Goal: Task Accomplishment & Management: Complete application form

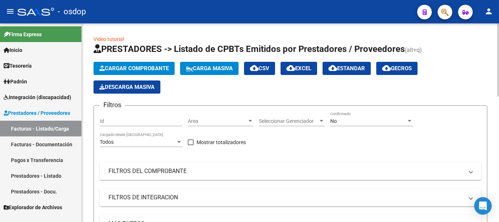
click at [123, 70] on span "Cargar Comprobante" at bounding box center [133, 68] width 69 height 7
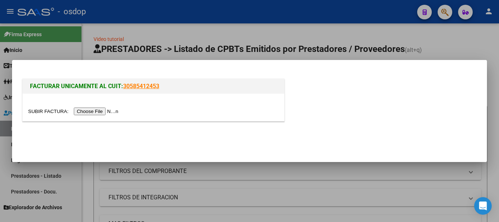
click at [115, 109] on input "file" at bounding box center [74, 111] width 92 height 8
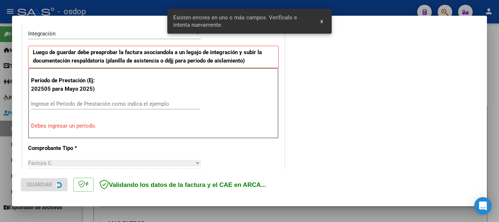
scroll to position [182, 0]
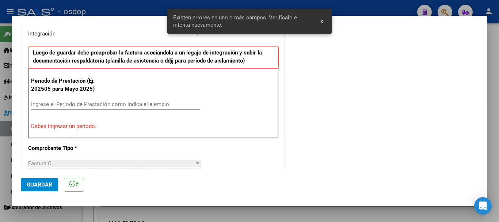
click at [73, 102] on input "Ingrese el Período de Prestación como indica el ejemplo" at bounding box center [115, 104] width 169 height 7
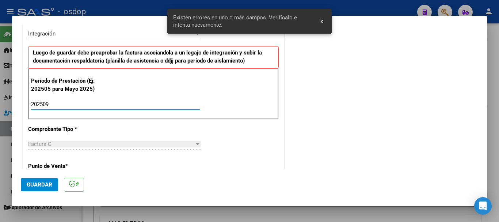
type input "202509"
click at [46, 184] on span "Guardar" at bounding box center [40, 184] width 26 height 7
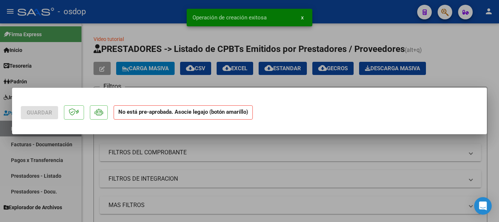
scroll to position [0, 0]
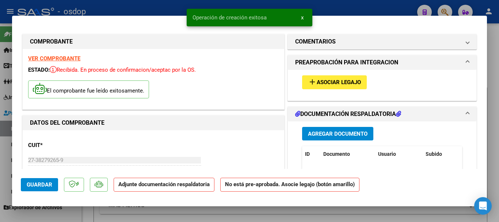
click at [329, 85] on span "Asociar Legajo" at bounding box center [339, 82] width 44 height 7
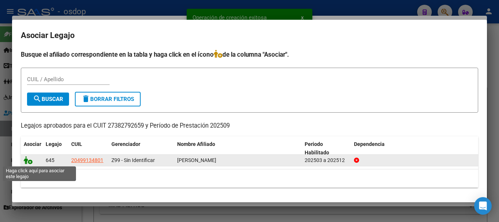
click at [29, 161] on icon at bounding box center [28, 160] width 9 height 8
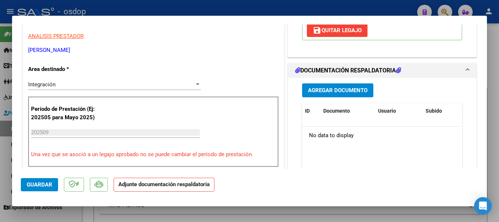
scroll to position [146, 0]
click at [344, 93] on span "Agregar Documento" at bounding box center [338, 90] width 60 height 7
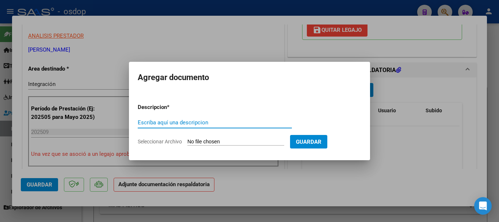
click at [180, 121] on input "Escriba aquí una descripcion" at bounding box center [215, 122] width 154 height 7
type input "Asistencia"
click at [213, 139] on input "Seleccionar Archivo" at bounding box center [235, 141] width 97 height 7
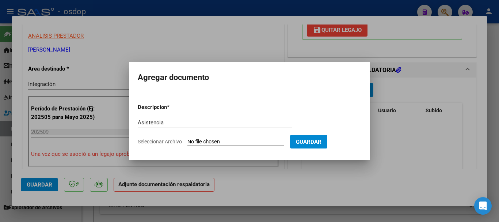
type input "C:\fakepath\ALDECO ASIST.pdf"
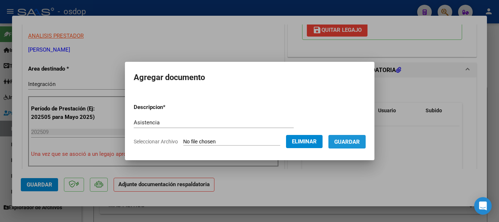
click at [359, 146] on button "Guardar" at bounding box center [346, 142] width 37 height 14
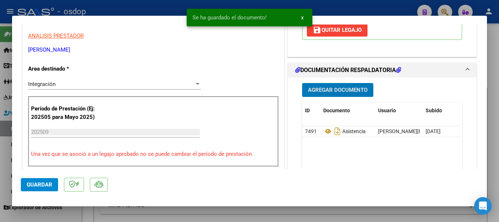
click at [28, 186] on span "Guardar" at bounding box center [40, 184] width 26 height 7
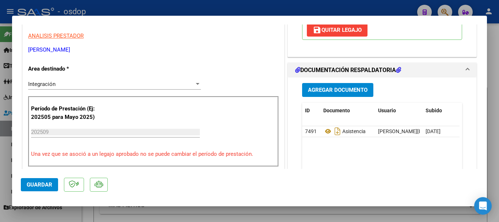
click at [48, 184] on span "Guardar" at bounding box center [40, 184] width 26 height 7
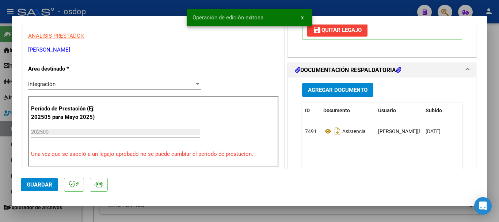
click at [492, 171] on div at bounding box center [249, 111] width 499 height 222
type input "$ 0,00"
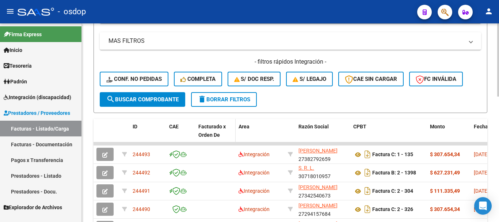
scroll to position [0, 0]
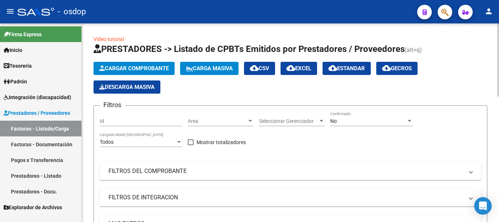
click at [124, 73] on button "Cargar Comprobante" at bounding box center [133, 68] width 81 height 13
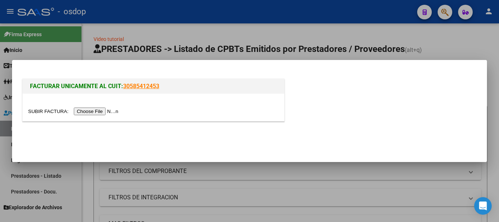
click at [96, 113] on input "file" at bounding box center [74, 111] width 92 height 8
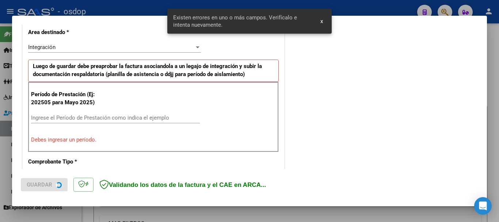
scroll to position [182, 0]
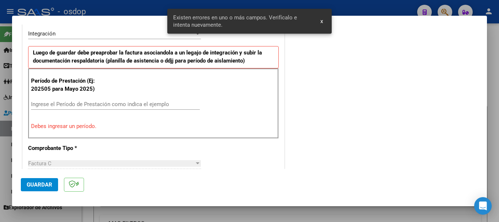
click at [64, 99] on div "Ingrese el Período de Prestación como indica el ejemplo" at bounding box center [115, 104] width 169 height 11
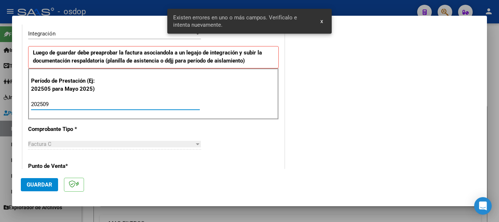
type input "202509"
click at [36, 187] on span "Guardar" at bounding box center [40, 184] width 26 height 7
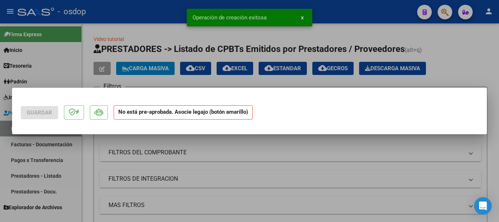
scroll to position [0, 0]
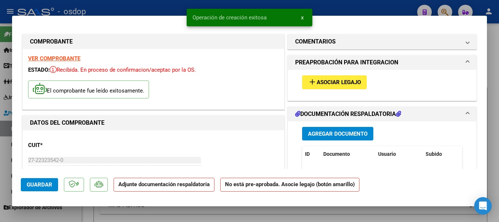
click at [334, 83] on span "Asociar Legajo" at bounding box center [339, 82] width 44 height 7
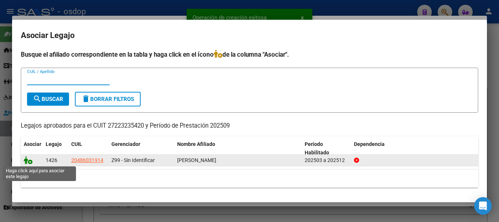
click at [30, 162] on icon at bounding box center [28, 160] width 9 height 8
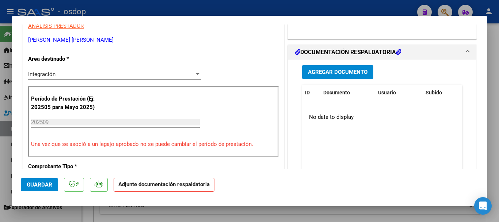
scroll to position [183, 0]
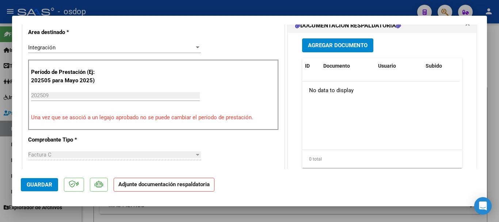
click at [340, 53] on div "Agregar Documento ID Documento Usuario Subido Acción No data to display 0 total…" at bounding box center [382, 106] width 171 height 146
click at [339, 50] on button "Agregar Documento" at bounding box center [337, 45] width 71 height 14
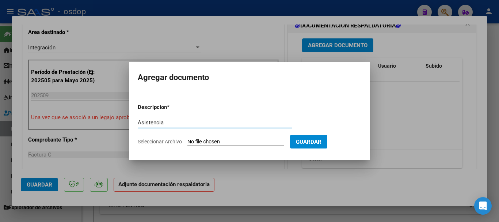
type input "Asistencia"
click at [247, 139] on input "Seleccionar Archivo" at bounding box center [235, 141] width 97 height 7
type input "C:\fakepath\PEREA ASIST.pdf"
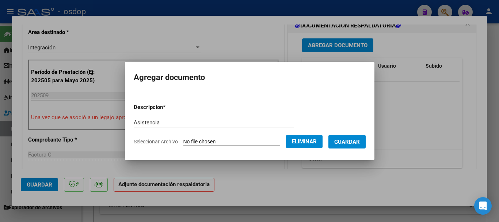
click at [356, 139] on span "Guardar" at bounding box center [347, 141] width 26 height 7
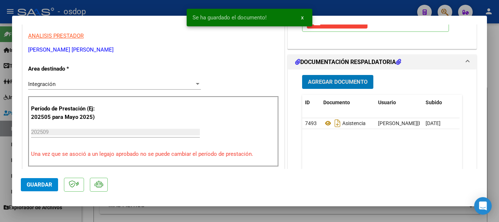
scroll to position [256, 0]
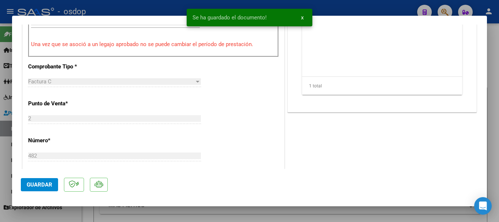
click at [38, 186] on span "Guardar" at bounding box center [40, 184] width 26 height 7
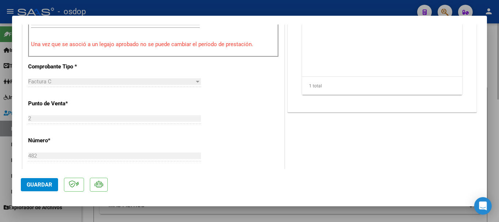
click at [490, 173] on div at bounding box center [249, 111] width 499 height 222
type input "$ 0,00"
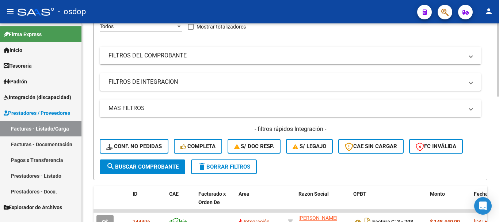
scroll to position [0, 0]
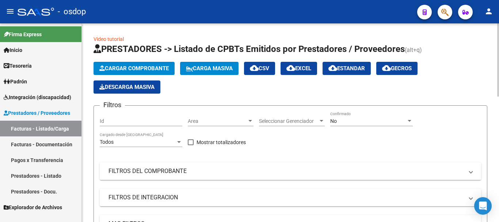
click at [144, 73] on button "Cargar Comprobante" at bounding box center [133, 68] width 81 height 13
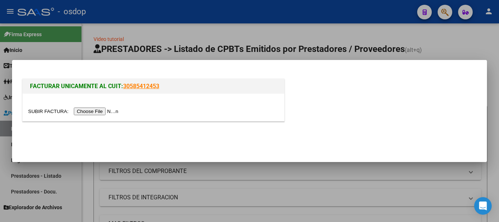
click at [105, 111] on input "file" at bounding box center [74, 111] width 92 height 8
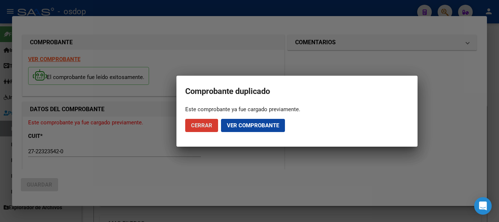
click at [203, 127] on span "Cerrar" at bounding box center [201, 125] width 21 height 7
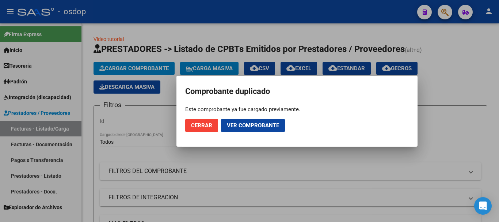
click at [465, 85] on div at bounding box center [249, 111] width 499 height 222
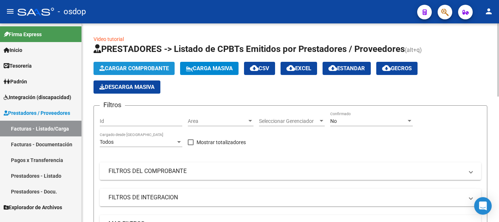
click at [144, 68] on span "Cargar Comprobante" at bounding box center [133, 68] width 69 height 7
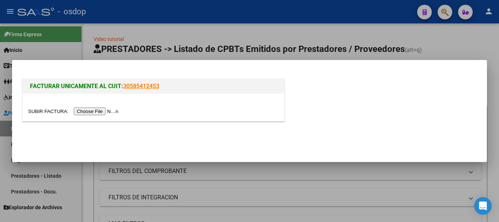
click at [88, 114] on input "file" at bounding box center [74, 111] width 92 height 8
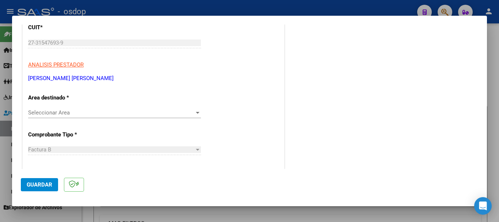
scroll to position [146, 0]
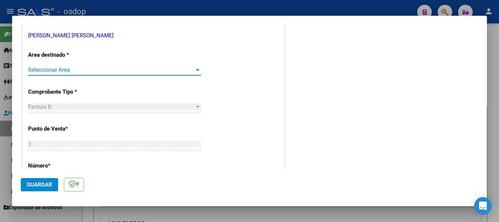
click at [52, 69] on span "Seleccionar Area" at bounding box center [111, 69] width 166 height 7
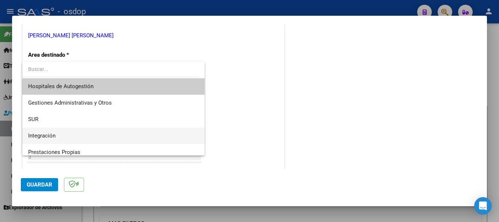
click at [63, 136] on span "Integración" at bounding box center [113, 135] width 171 height 16
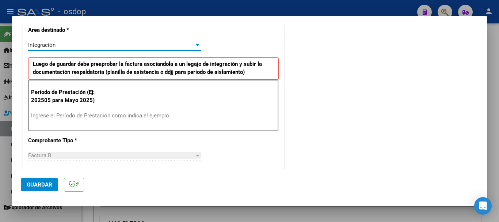
scroll to position [183, 0]
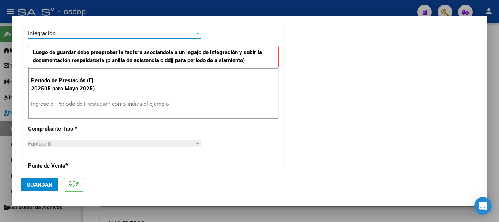
click at [49, 104] on input "Ingrese el Período de Prestación como indica el ejemplo" at bounding box center [115, 103] width 169 height 7
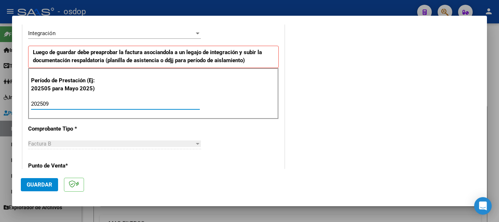
type input "202509"
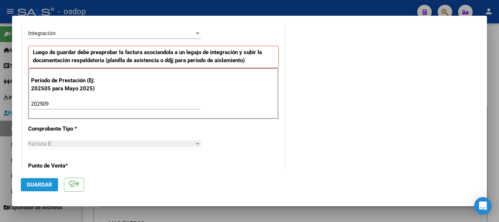
click at [43, 186] on span "Guardar" at bounding box center [40, 184] width 26 height 7
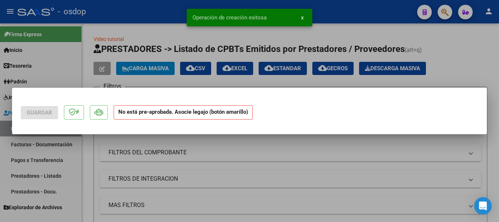
scroll to position [0, 0]
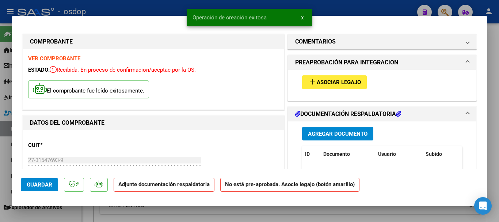
click at [344, 87] on button "add Asociar Legajo" at bounding box center [334, 82] width 65 height 14
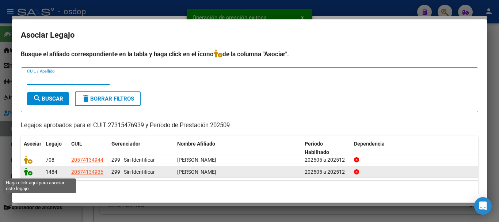
click at [29, 173] on icon at bounding box center [28, 171] width 9 height 8
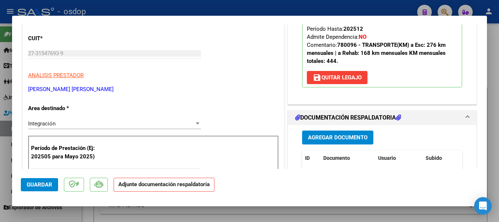
scroll to position [146, 0]
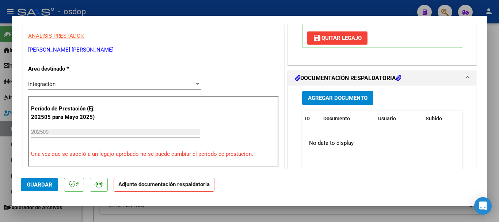
click at [337, 99] on span "Agregar Documento" at bounding box center [338, 98] width 60 height 7
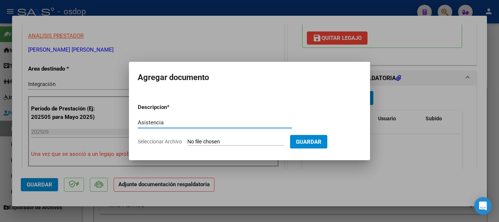
type input "Asistencia"
click at [228, 141] on input "Seleccionar Archivo" at bounding box center [235, 141] width 97 height 7
type input "C:\fakepath\prats asist.pdf"
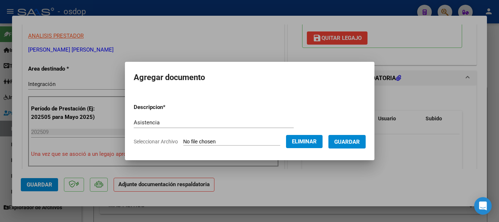
drag, startPoint x: 345, startPoint y: 143, endPoint x: 255, endPoint y: 143, distance: 90.2
click at [345, 142] on span "Guardar" at bounding box center [347, 141] width 26 height 7
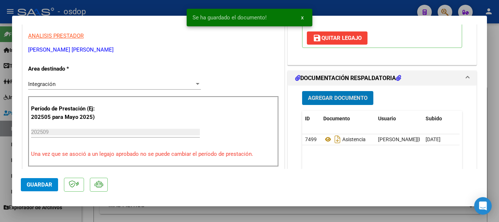
click at [48, 185] on span "Guardar" at bounding box center [40, 184] width 26 height 7
click at [495, 163] on div at bounding box center [249, 111] width 499 height 222
type input "$ 0,00"
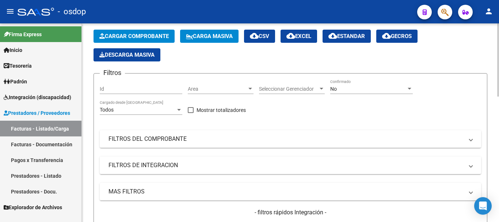
scroll to position [0, 0]
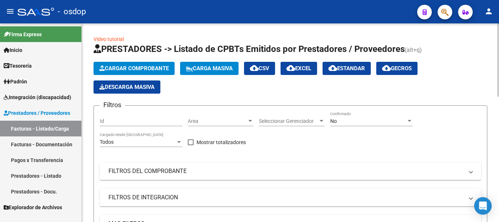
click at [133, 68] on span "Cargar Comprobante" at bounding box center [133, 68] width 69 height 7
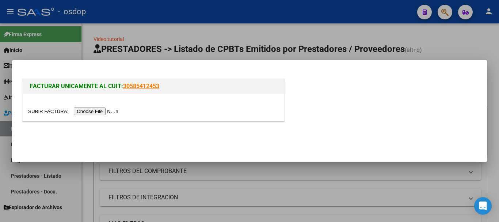
click at [112, 109] on input "file" at bounding box center [74, 111] width 92 height 8
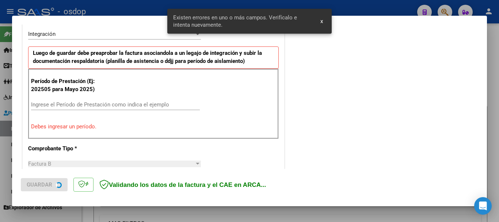
scroll to position [182, 0]
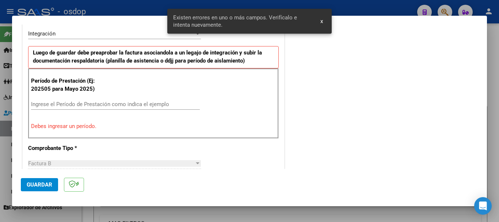
click at [58, 102] on input "Ingrese el Período de Prestación como indica el ejemplo" at bounding box center [115, 104] width 169 height 7
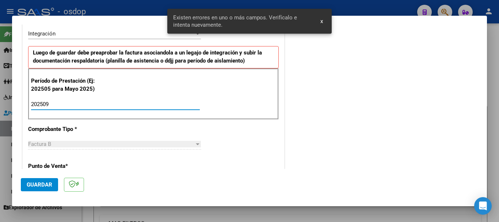
type input "202509"
click at [49, 187] on span "Guardar" at bounding box center [40, 184] width 26 height 7
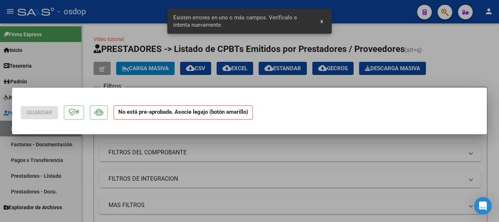
scroll to position [0, 0]
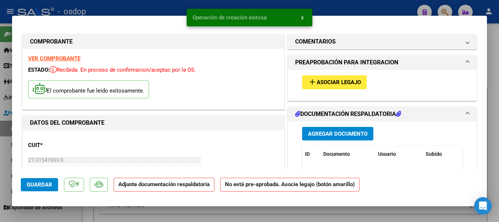
click at [338, 81] on span "Asociar Legajo" at bounding box center [339, 82] width 44 height 7
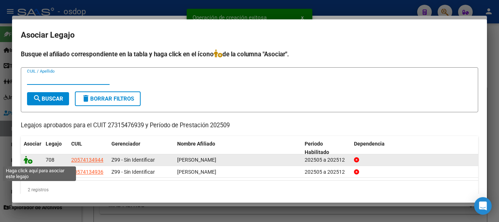
click at [26, 163] on icon at bounding box center [28, 160] width 9 height 8
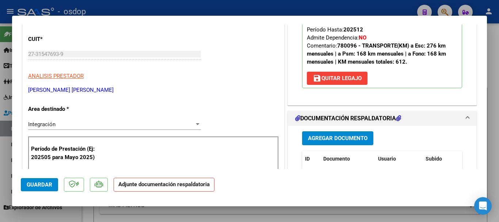
scroll to position [146, 0]
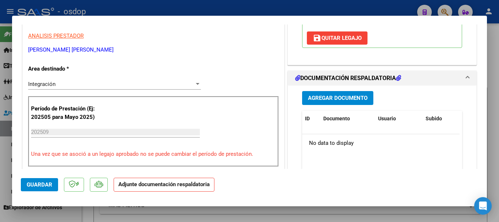
click at [337, 100] on span "Agregar Documento" at bounding box center [338, 98] width 60 height 7
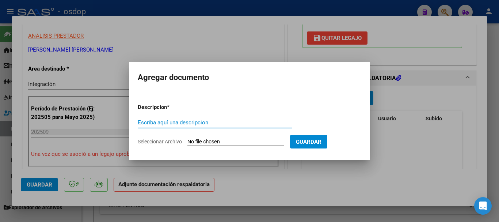
click at [154, 124] on input "Escriba aquí una descripcion" at bounding box center [215, 122] width 154 height 7
type input "Asistencia"
click at [232, 146] on form "Descripcion * Asistencia Escriba aquí una descripcion Seleccionar Archivo Guard…" at bounding box center [249, 124] width 223 height 53
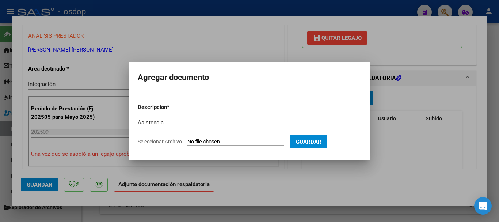
click at [228, 142] on input "Seleccionar Archivo" at bounding box center [235, 141] width 97 height 7
type input "C:\fakepath\PRATS ASIST.pdf"
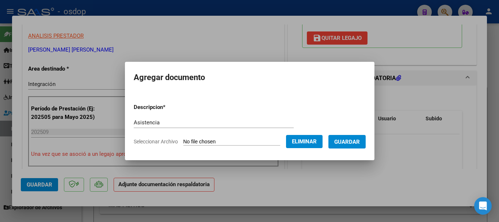
click at [357, 142] on span "Guardar" at bounding box center [347, 141] width 26 height 7
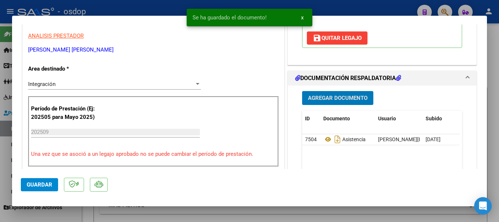
click at [321, 98] on span "Agregar Documento" at bounding box center [338, 98] width 60 height 7
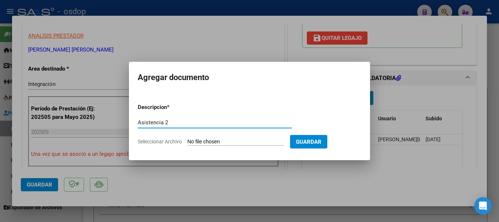
type input "Asistencia 2"
click at [241, 138] on input "Seleccionar Archivo" at bounding box center [235, 141] width 97 height 7
click at [345, 113] on form "Descripcion * Asistencia 2 Escriba aquí una descripcion Seleccionar Archivo Gua…" at bounding box center [249, 124] width 223 height 53
drag, startPoint x: 179, startPoint y: 123, endPoint x: 89, endPoint y: 110, distance: 91.2
click at [89, 110] on div "COMPROBANTE VER COMPROBANTE ESTADO: Recibida. En proceso de confirmacion/acepta…" at bounding box center [249, 111] width 499 height 222
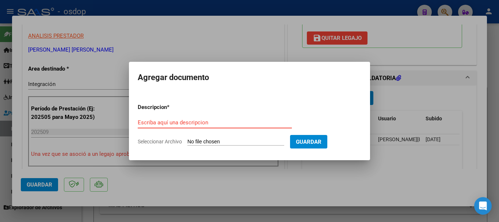
click at [217, 154] on mat-dialog-container "Agregar documento Descripcion * Escriba aquí una descripcion Seleccionar Archiv…" at bounding box center [249, 111] width 241 height 98
click at [217, 153] on mat-dialog-container "Agregar documento Descripcion * Escriba aquí una descripcion Seleccionar Archiv…" at bounding box center [249, 111] width 241 height 98
drag, startPoint x: 253, startPoint y: 118, endPoint x: 498, endPoint y: 166, distance: 249.8
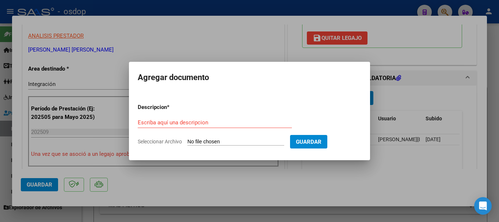
click at [264, 117] on div "Escriba aquí una descripcion" at bounding box center [215, 122] width 154 height 11
click at [467, 167] on div at bounding box center [249, 111] width 499 height 222
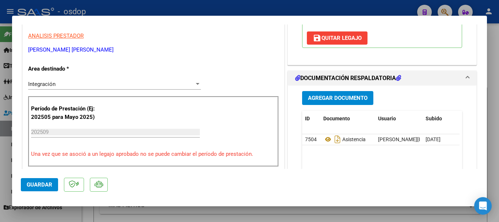
click at [471, 172] on mat-dialog-actions "Guardar" at bounding box center [249, 183] width 457 height 29
click at [47, 186] on span "Guardar" at bounding box center [40, 184] width 26 height 7
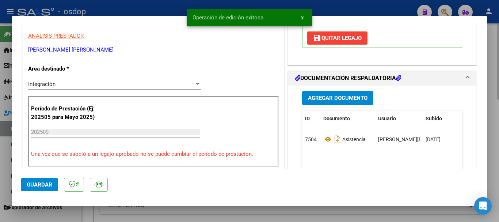
click at [495, 199] on div at bounding box center [249, 111] width 499 height 222
type input "$ 0,00"
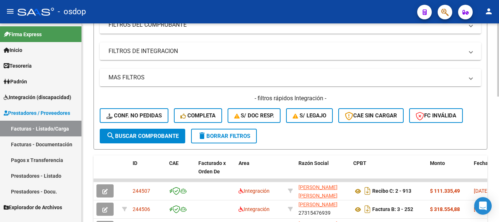
scroll to position [0, 0]
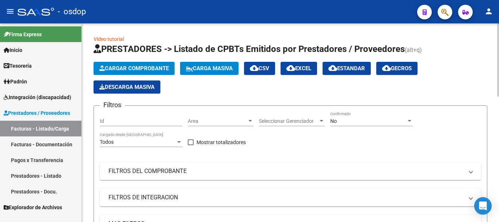
click at [129, 66] on span "Cargar Comprobante" at bounding box center [133, 68] width 69 height 7
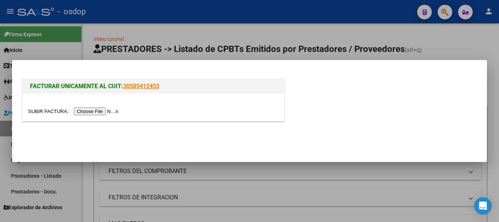
click at [111, 112] on input "file" at bounding box center [74, 111] width 92 height 8
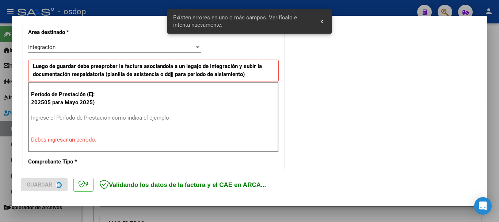
scroll to position [182, 0]
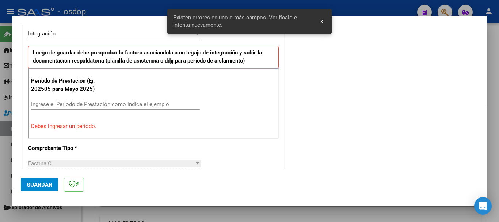
click at [51, 100] on div "Ingrese el Período de Prestación como indica el ejemplo" at bounding box center [115, 104] width 169 height 11
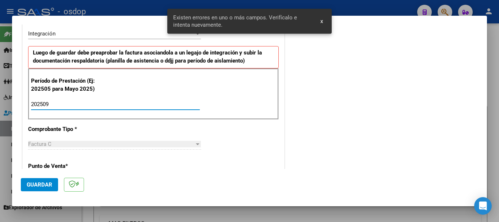
type input "202509"
click at [42, 180] on button "Guardar" at bounding box center [39, 184] width 37 height 13
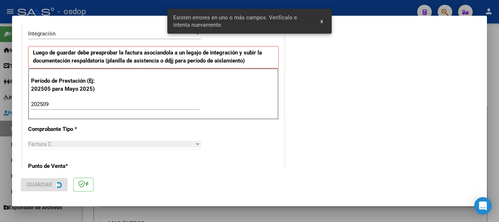
scroll to position [0, 0]
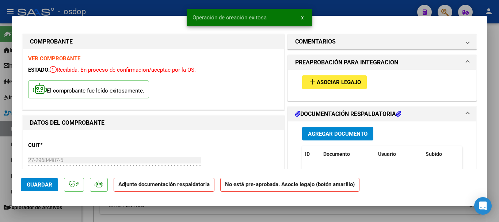
click at [322, 75] on button "add Asociar Legajo" at bounding box center [334, 82] width 65 height 14
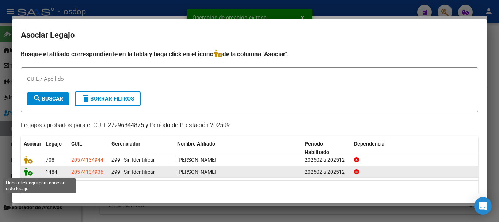
click at [27, 173] on icon at bounding box center [28, 171] width 9 height 8
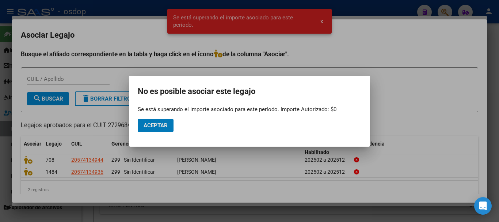
click at [152, 127] on span "Aceptar" at bounding box center [156, 125] width 24 height 7
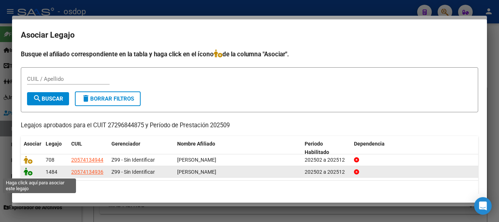
click at [27, 173] on icon at bounding box center [28, 171] width 9 height 8
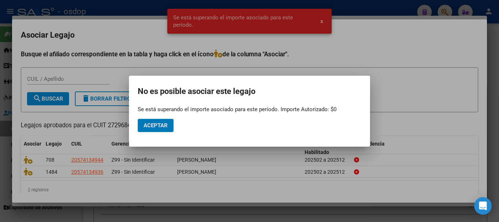
click at [152, 127] on span "Aceptar" at bounding box center [156, 125] width 24 height 7
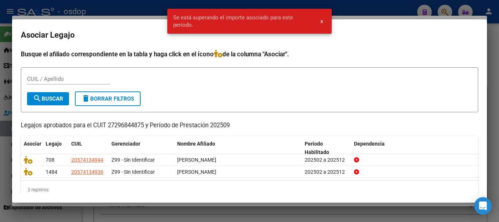
click at [492, 145] on div at bounding box center [249, 111] width 499 height 222
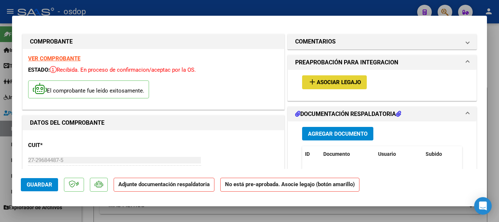
click at [329, 84] on span "Asociar Legajo" at bounding box center [339, 82] width 44 height 7
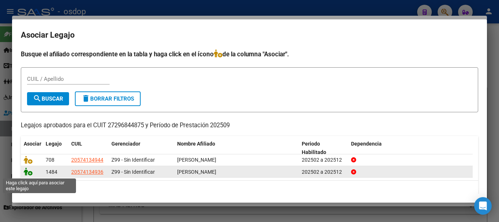
click at [31, 175] on icon at bounding box center [28, 171] width 9 height 8
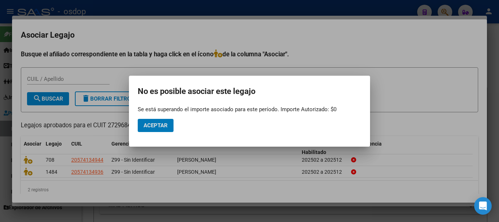
click at [496, 89] on div at bounding box center [249, 111] width 499 height 222
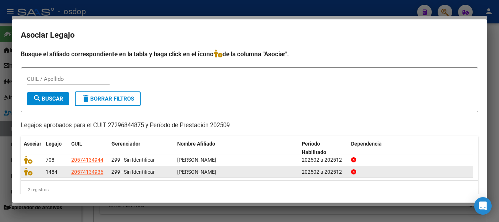
drag, startPoint x: 66, startPoint y: 174, endPoint x: 239, endPoint y: 173, distance: 172.4
click at [239, 173] on div "1484 20574134936 Z99 - Sin Identificar LUGO JOAQUIN ANDRES 202502 a 202512" at bounding box center [247, 172] width 452 height 12
copy div "20574134936 Z99 - Sin Identificar LUGO JOAQUIN ANDRES"
click at [280, 168] on datatable-body-cell "[PERSON_NAME]" at bounding box center [236, 171] width 125 height 11
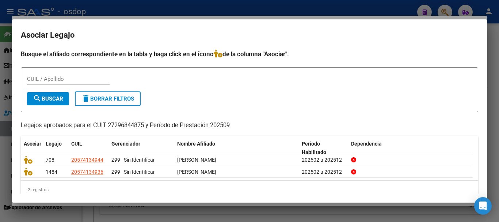
drag, startPoint x: 139, startPoint y: 177, endPoint x: 221, endPoint y: 179, distance: 81.5
click at [221, 179] on datatable-selection "708 20574134944 Z99 - Sin Identificar LUGO JUAN MANUEL 202502 a 202512 1484 205…" at bounding box center [247, 175] width 452 height 7
copy div "20574134936 Z99 - Sin Identificar LUGO JOAQUIN ANDRES 202502 a 202512"
click at [231, 186] on div "2 registros" at bounding box center [249, 189] width 457 height 18
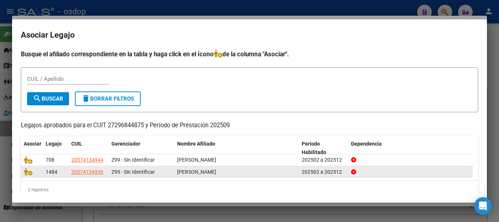
drag, startPoint x: 177, startPoint y: 172, endPoint x: 238, endPoint y: 175, distance: 61.8
click at [238, 175] on datatable-body-cell "[PERSON_NAME]" at bounding box center [236, 171] width 125 height 11
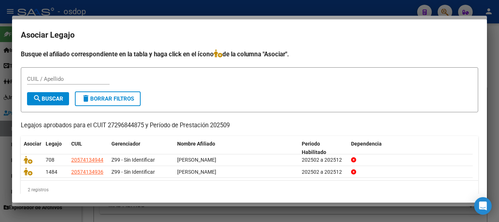
copy span "[PERSON_NAME]"
click at [494, 62] on div at bounding box center [249, 111] width 499 height 222
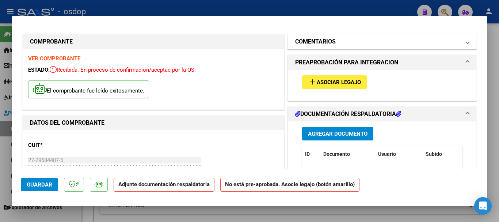
click at [393, 42] on mat-panel-title "COMENTARIOS" at bounding box center [377, 41] width 165 height 9
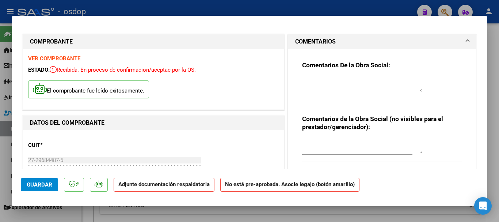
click at [393, 42] on mat-panel-title "COMENTARIOS" at bounding box center [377, 41] width 165 height 9
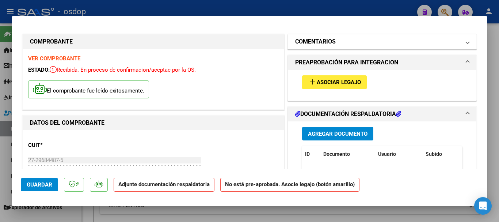
click at [393, 42] on mat-panel-title "COMENTARIOS" at bounding box center [377, 41] width 165 height 9
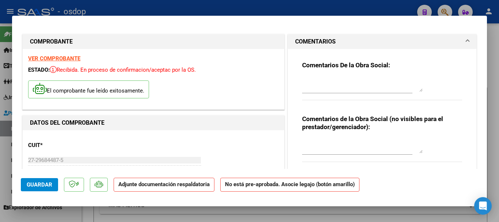
click at [393, 42] on mat-panel-title "COMENTARIOS" at bounding box center [377, 41] width 165 height 9
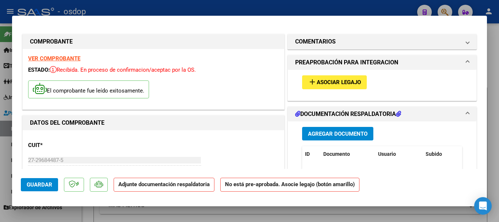
click at [48, 58] on strong "VER COMPROBANTE" at bounding box center [54, 58] width 52 height 7
click at [491, 177] on div at bounding box center [249, 111] width 499 height 222
type input "$ 0,00"
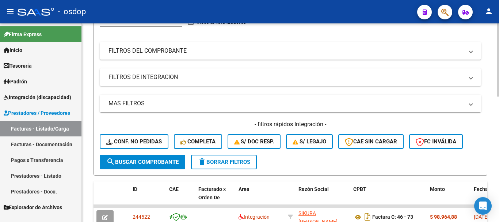
scroll to position [146, 0]
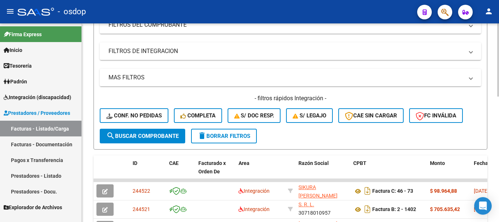
click at [121, 138] on span "search Buscar Comprobante" at bounding box center [142, 136] width 72 height 7
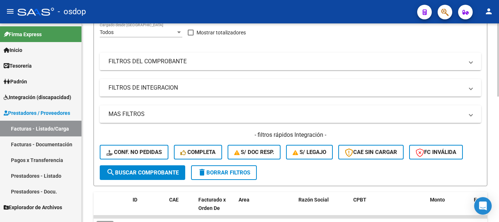
click at [139, 66] on mat-expansion-panel-header "FILTROS DEL COMPROBANTE" at bounding box center [290, 62] width 381 height 18
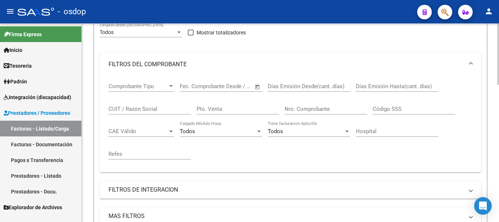
click at [165, 109] on input "CUIT / Razón Social" at bounding box center [149, 109] width 83 height 7
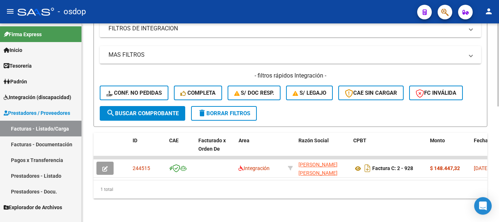
scroll to position [276, 0]
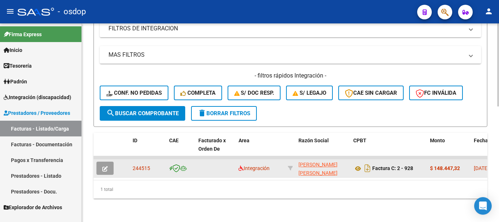
type input "SOUBELET"
drag, startPoint x: 134, startPoint y: 163, endPoint x: 153, endPoint y: 158, distance: 19.1
click at [153, 159] on datatable-body-cell "244515" at bounding box center [148, 168] width 37 height 18
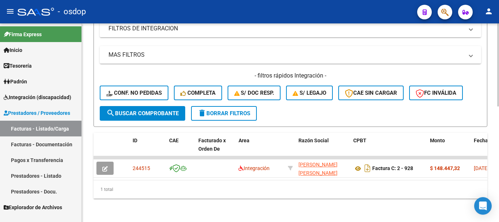
copy span "244515"
click at [255, 192] on div "1 total" at bounding box center [290, 189] width 394 height 18
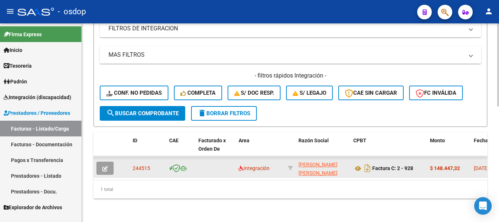
click at [144, 165] on span "244515" at bounding box center [142, 168] width 18 height 6
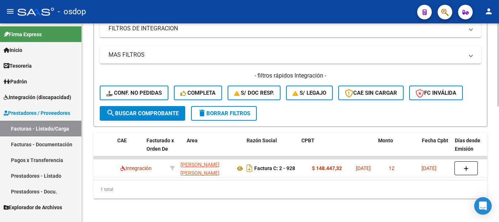
scroll to position [0, 0]
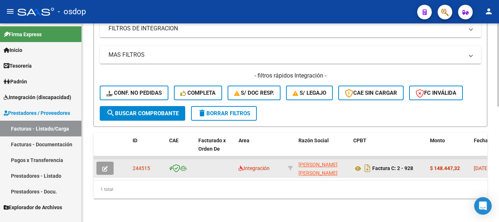
drag, startPoint x: 138, startPoint y: 163, endPoint x: 143, endPoint y: 163, distance: 4.8
click at [139, 165] on span "244515" at bounding box center [142, 168] width 18 height 6
click at [144, 165] on span "244515" at bounding box center [142, 168] width 18 height 6
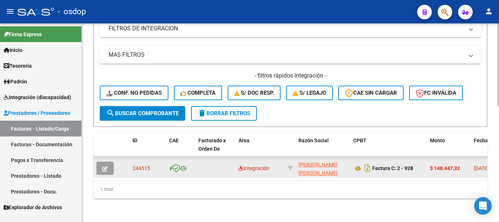
click at [148, 165] on span "244515" at bounding box center [142, 168] width 18 height 6
click at [105, 166] on icon "button" at bounding box center [104, 168] width 5 height 5
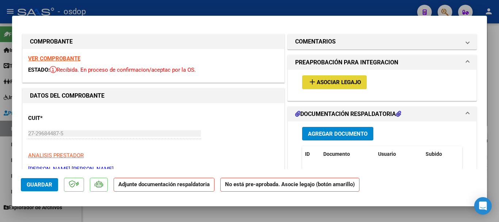
click at [329, 82] on span "Asociar Legajo" at bounding box center [339, 82] width 44 height 7
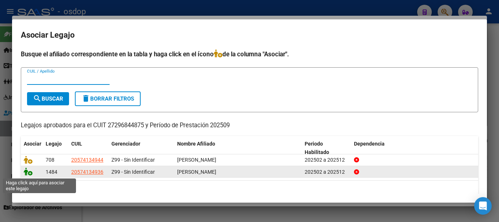
click at [28, 172] on icon at bounding box center [28, 171] width 9 height 8
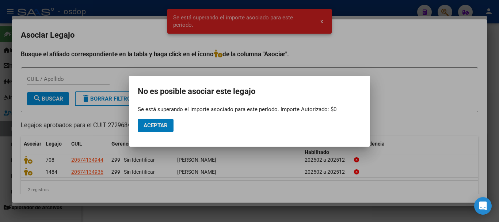
click at [138, 119] on button "Aceptar" at bounding box center [156, 125] width 36 height 13
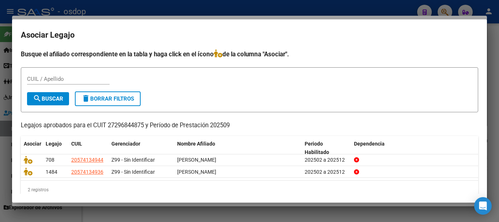
click at [488, 106] on div at bounding box center [249, 111] width 499 height 222
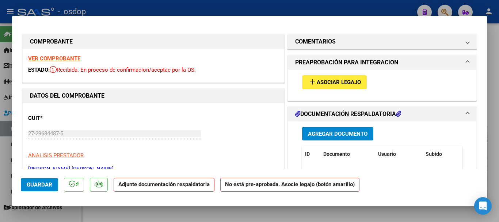
click at [445, 217] on div at bounding box center [249, 111] width 499 height 222
type input "$ 0,00"
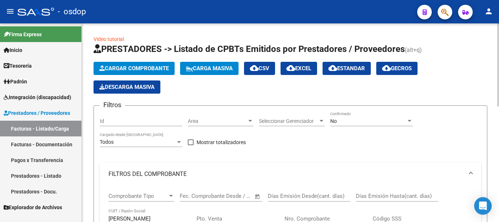
click at [123, 72] on button "Cargar Comprobante" at bounding box center [133, 68] width 81 height 13
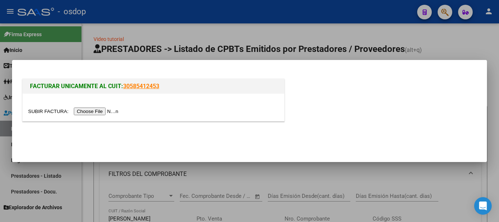
click at [107, 112] on input "file" at bounding box center [74, 111] width 92 height 8
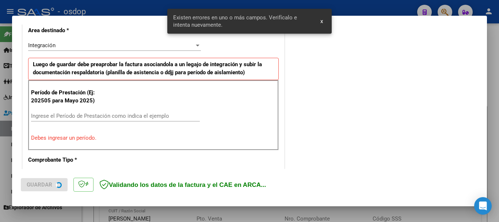
scroll to position [182, 0]
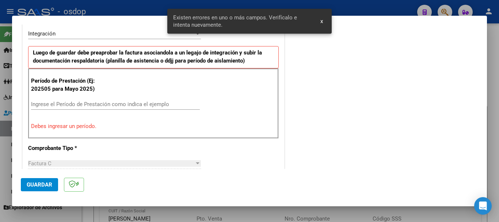
click at [68, 106] on input "Ingrese el Período de Prestación como indica el ejemplo" at bounding box center [115, 104] width 169 height 7
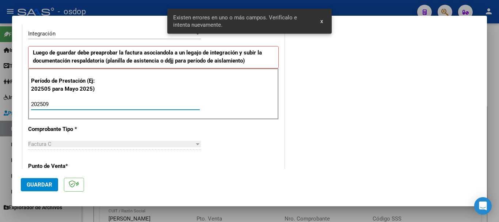
type input "202509"
click at [40, 184] on span "Guardar" at bounding box center [40, 184] width 26 height 7
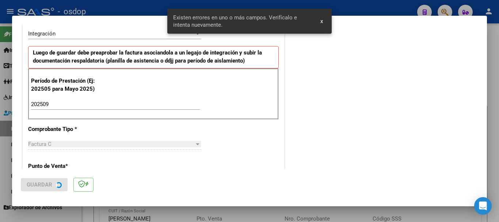
scroll to position [0, 0]
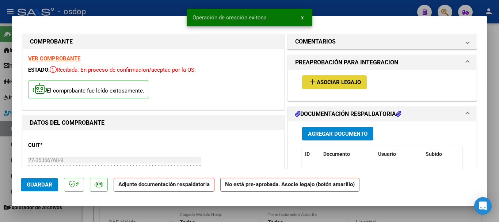
click at [349, 80] on span "Asociar Legajo" at bounding box center [339, 82] width 44 height 7
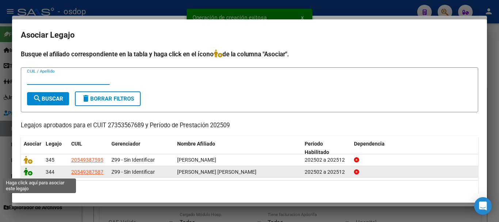
click at [27, 173] on icon at bounding box center [28, 171] width 9 height 8
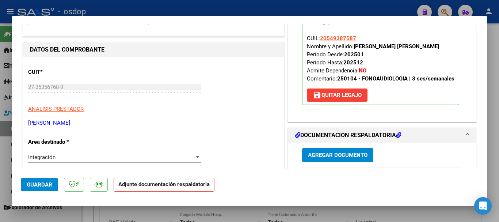
scroll to position [110, 0]
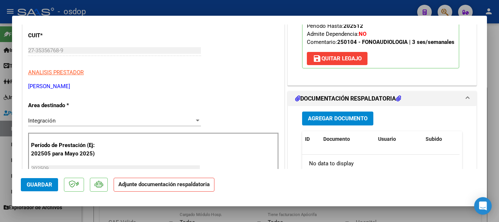
click at [327, 117] on span "Agregar Documento" at bounding box center [338, 118] width 60 height 7
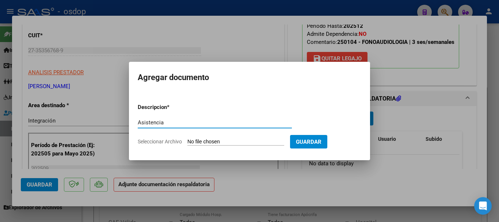
type input "Asistencia"
click at [226, 143] on input "Seleccionar Archivo" at bounding box center [235, 141] width 97 height 7
type input "C:\fakepath\barbuyany asist.pdf"
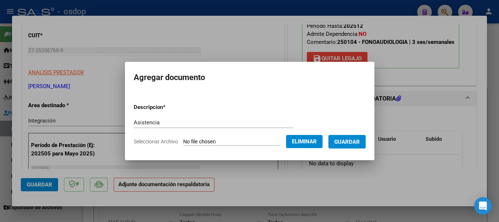
click at [374, 144] on mat-dialog-content "Descripcion * Asistencia Escriba aquí una descripcion Seleccionar Archivo Elimi…" at bounding box center [249, 121] width 249 height 59
click at [366, 144] on button "Guardar" at bounding box center [346, 142] width 37 height 14
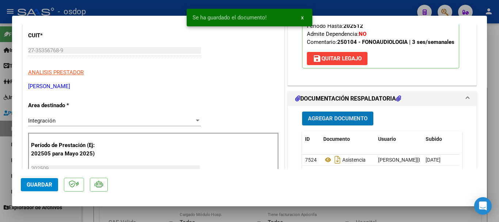
click at [45, 191] on button "Guardar" at bounding box center [39, 184] width 37 height 13
click at [490, 163] on div at bounding box center [249, 111] width 499 height 222
type input "$ 0,00"
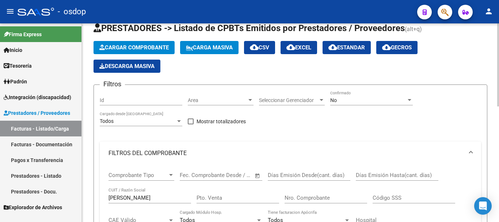
scroll to position [57, 0]
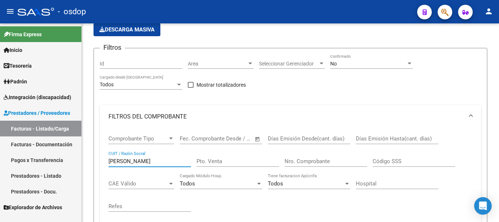
drag, startPoint x: 106, startPoint y: 165, endPoint x: 37, endPoint y: 165, distance: 69.0
click at [37, 165] on mat-sidenav-container "Firma Express Inicio Calendario SSS Instructivos Contacto OS Tesorería Extracto…" at bounding box center [249, 122] width 499 height 198
click at [470, 65] on div "Filtros Id Area Area Seleccionar Gerenciador Seleccionar Gerenciador No Confirm…" at bounding box center [290, 186] width 381 height 265
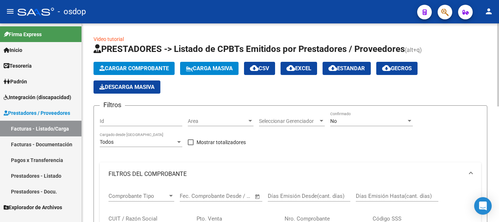
click at [118, 63] on button "Cargar Comprobante" at bounding box center [133, 68] width 81 height 13
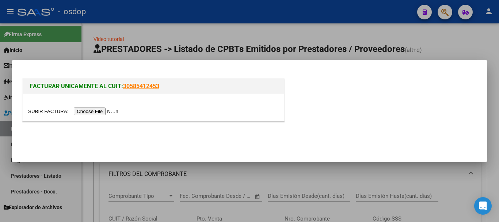
click at [103, 112] on input "file" at bounding box center [74, 111] width 92 height 8
click at [204, 93] on div at bounding box center [153, 106] width 261 height 27
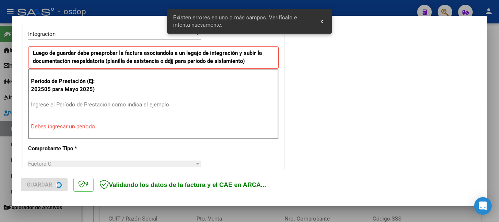
scroll to position [182, 0]
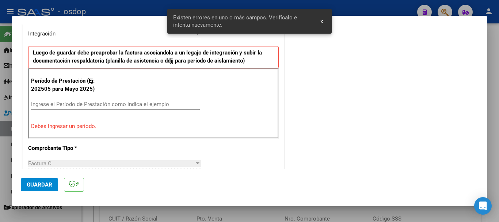
click at [62, 103] on input "Ingrese el Período de Prestación como indica el ejemplo" at bounding box center [115, 104] width 169 height 7
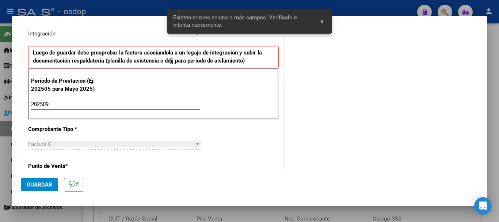
type input "202509"
click at [50, 187] on span "Guardar" at bounding box center [40, 184] width 26 height 7
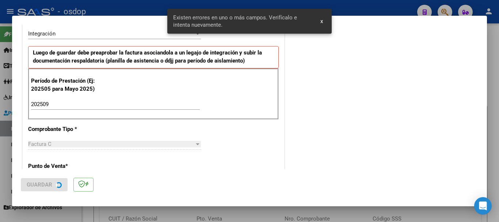
scroll to position [0, 0]
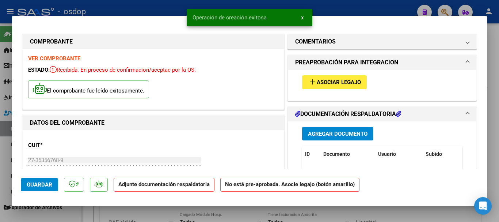
click at [339, 79] on span "add Asociar Legajo" at bounding box center [334, 82] width 53 height 7
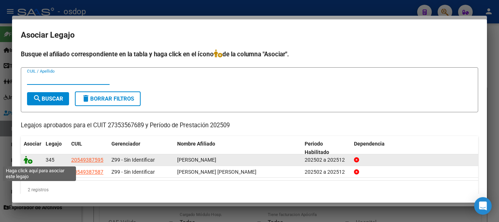
click at [25, 161] on icon at bounding box center [28, 160] width 9 height 8
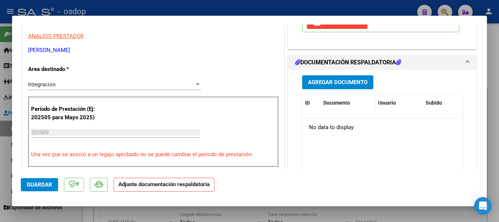
scroll to position [146, 0]
click at [336, 88] on button "Agregar Documento" at bounding box center [337, 82] width 71 height 14
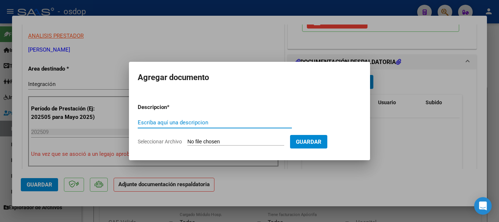
click at [154, 125] on input "Escriba aquí una descripcion" at bounding box center [215, 122] width 154 height 7
type input "Asistencia"
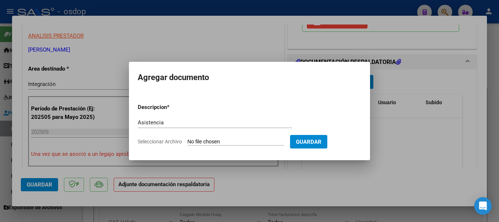
click at [189, 141] on input "Seleccionar Archivo" at bounding box center [235, 141] width 97 height 7
type input "C:\fakepath\barbuyany asist.pdf"
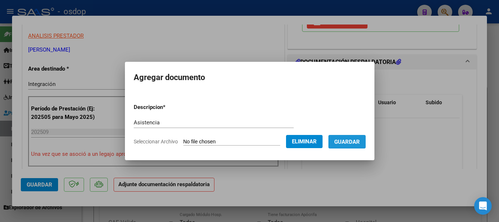
click at [360, 139] on span "Guardar" at bounding box center [347, 141] width 26 height 7
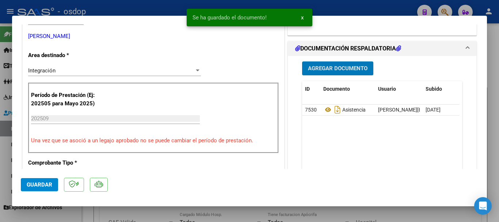
scroll to position [183, 0]
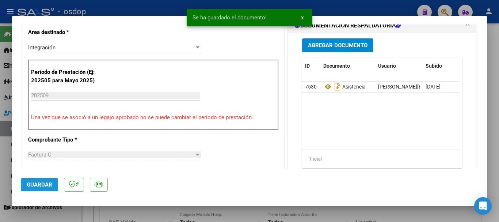
click at [46, 183] on span "Guardar" at bounding box center [40, 184] width 26 height 7
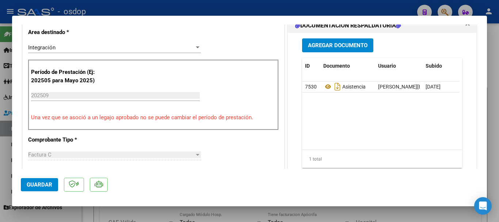
click at [489, 191] on div at bounding box center [249, 111] width 499 height 222
type input "$ 0,00"
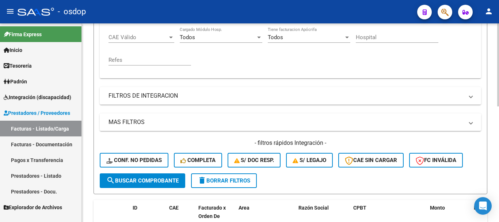
scroll to position [21, 0]
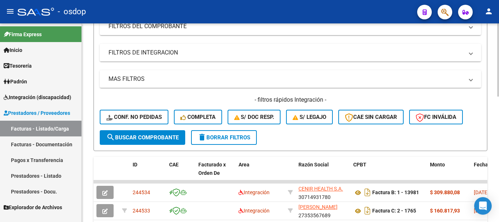
scroll to position [37, 0]
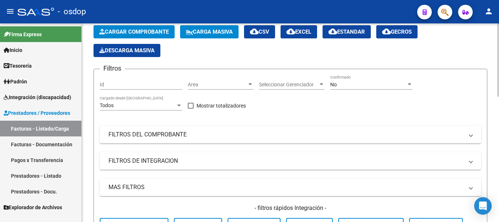
click at [131, 38] on button "Cargar Comprobante" at bounding box center [133, 31] width 81 height 13
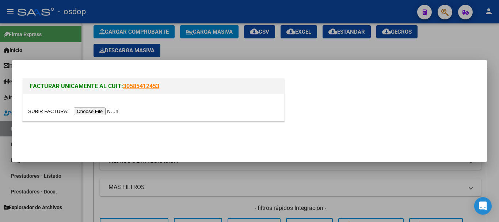
click at [100, 108] on input "file" at bounding box center [74, 111] width 92 height 8
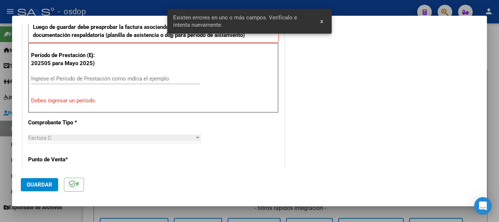
scroll to position [219, 0]
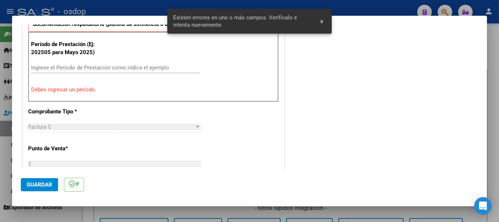
click at [44, 69] on input "Ingrese el Período de Prestación como indica el ejemplo" at bounding box center [115, 67] width 169 height 7
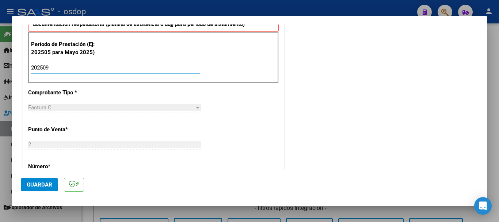
type input "202509"
click at [42, 181] on span "Guardar" at bounding box center [40, 184] width 26 height 7
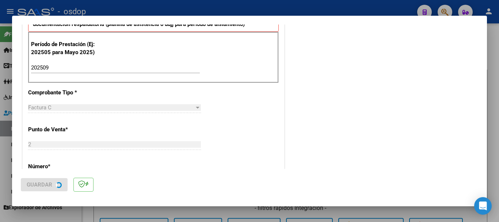
scroll to position [0, 0]
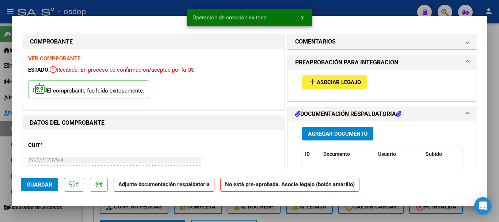
click at [320, 84] on span "Asociar Legajo" at bounding box center [339, 82] width 44 height 7
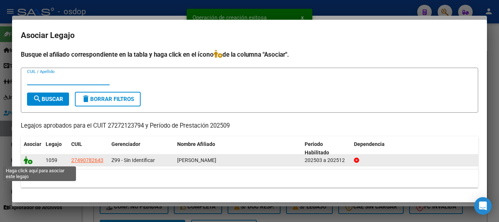
click at [28, 162] on icon at bounding box center [28, 160] width 9 height 8
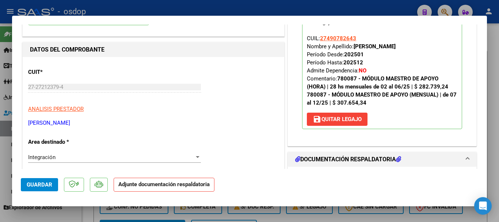
scroll to position [146, 0]
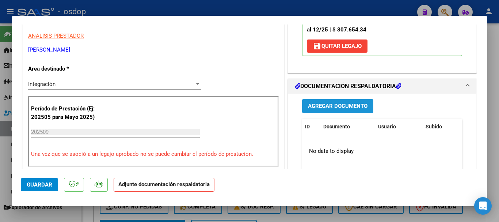
click at [338, 109] on span "Agregar Documento" at bounding box center [338, 106] width 60 height 7
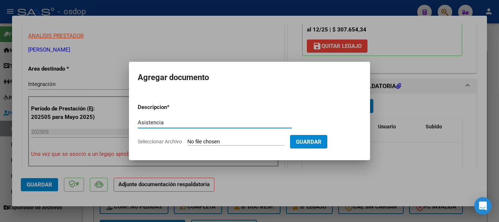
type input "Asistencia"
click at [217, 139] on input "Seleccionar Archivo" at bounding box center [235, 141] width 97 height 7
type input "C:\fakepath\CELIZ ASIST.pdf"
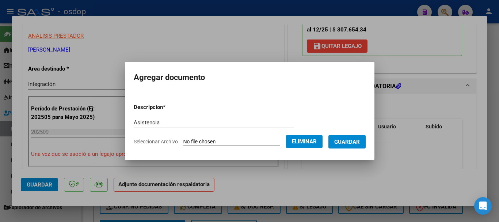
click at [360, 138] on span "Guardar" at bounding box center [347, 141] width 26 height 7
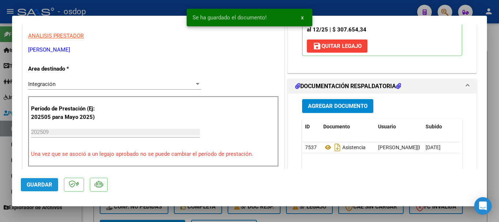
click at [44, 183] on span "Guardar" at bounding box center [40, 184] width 26 height 7
click at [489, 192] on div at bounding box center [249, 111] width 499 height 222
type input "$ 0,00"
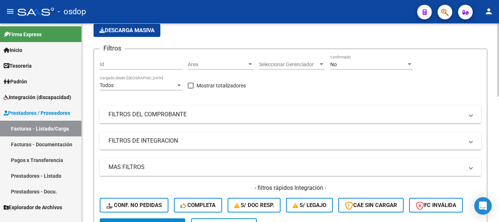
scroll to position [0, 0]
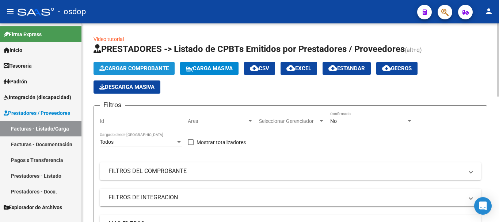
click at [130, 65] on button "Cargar Comprobante" at bounding box center [133, 68] width 81 height 13
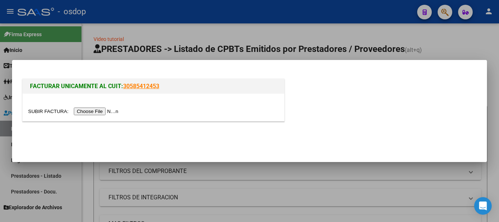
click at [95, 111] on input "file" at bounding box center [74, 111] width 92 height 8
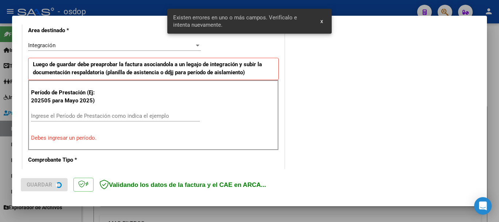
scroll to position [182, 0]
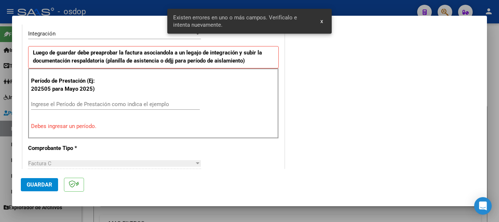
click at [87, 105] on input "Ingrese el Período de Prestación como indica el ejemplo" at bounding box center [115, 104] width 169 height 7
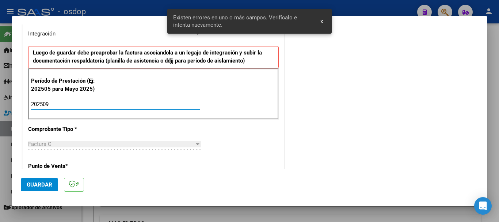
type input "202509"
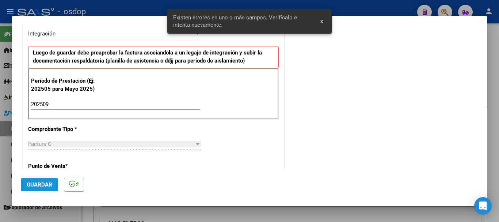
click at [46, 181] on span "Guardar" at bounding box center [40, 184] width 26 height 7
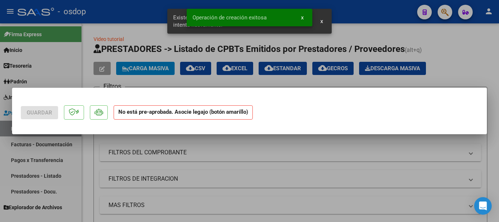
scroll to position [0, 0]
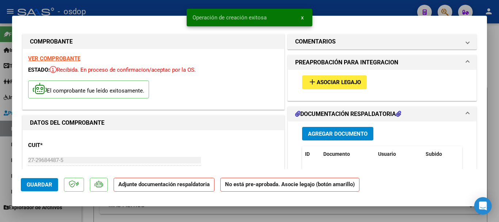
click at [355, 79] on span "Asociar Legajo" at bounding box center [339, 82] width 44 height 7
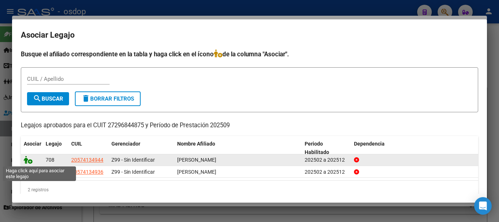
click at [28, 159] on icon at bounding box center [28, 160] width 9 height 8
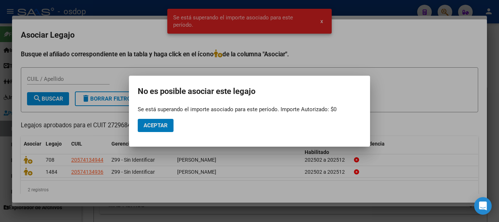
click at [156, 128] on span "Aceptar" at bounding box center [156, 125] width 24 height 7
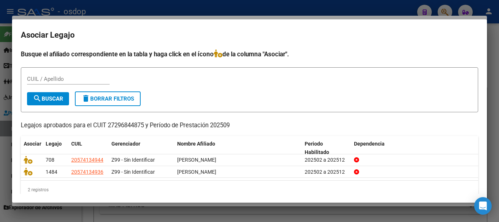
click at [493, 96] on div at bounding box center [249, 111] width 499 height 222
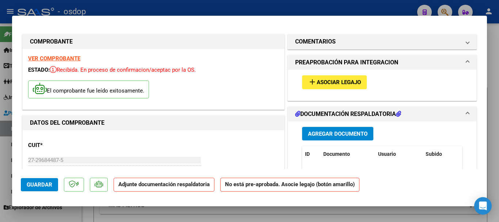
click at [70, 58] on strong "VER COMPROBANTE" at bounding box center [54, 58] width 52 height 7
click at [330, 84] on span "Asociar Legajo" at bounding box center [339, 82] width 44 height 7
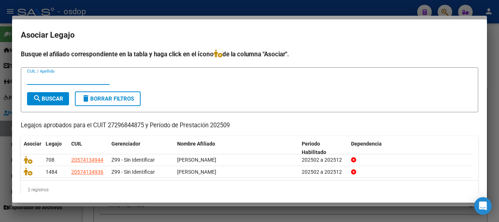
click at [492, 81] on div at bounding box center [249, 111] width 499 height 222
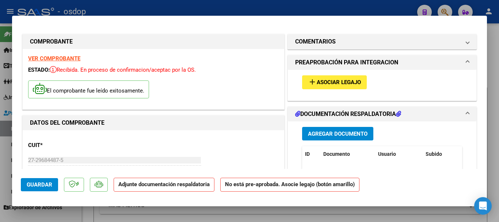
click at [490, 170] on div at bounding box center [249, 111] width 499 height 222
type input "$ 0,00"
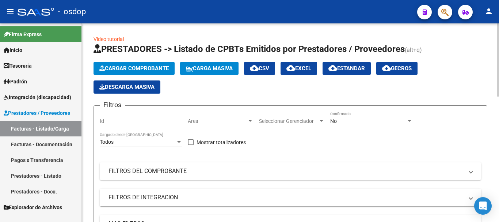
click at [174, 168] on mat-panel-title "FILTROS DEL COMPROBANTE" at bounding box center [285, 171] width 355 height 8
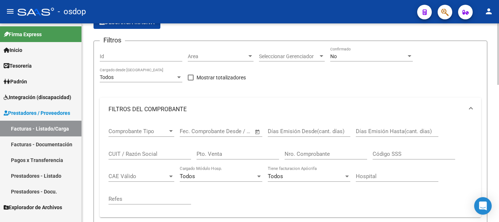
scroll to position [73, 0]
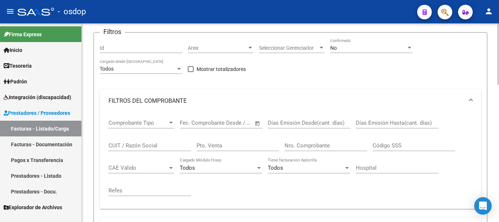
click at [121, 141] on div "CUIT / Razón Social" at bounding box center [149, 143] width 83 height 16
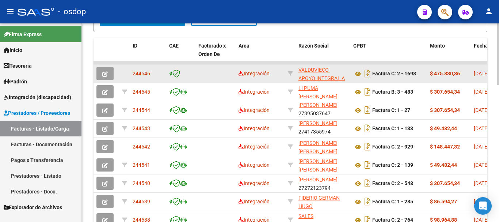
scroll to position [110, 0]
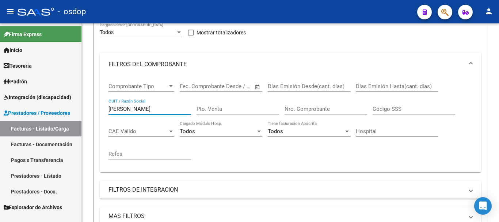
type input "[PERSON_NAME]"
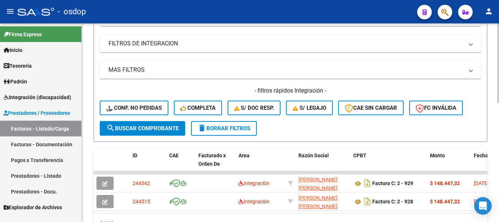
scroll to position [295, 0]
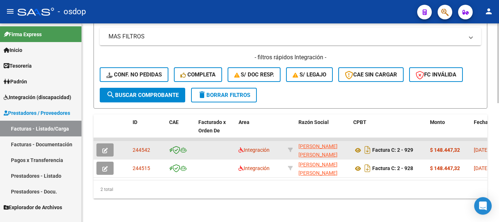
drag, startPoint x: 126, startPoint y: 141, endPoint x: 153, endPoint y: 142, distance: 26.3
click at [148, 147] on span "244542" at bounding box center [142, 150] width 18 height 6
drag, startPoint x: 151, startPoint y: 146, endPoint x: 133, endPoint y: 148, distance: 17.6
click at [133, 148] on datatable-body-cell "244542" at bounding box center [148, 150] width 37 height 18
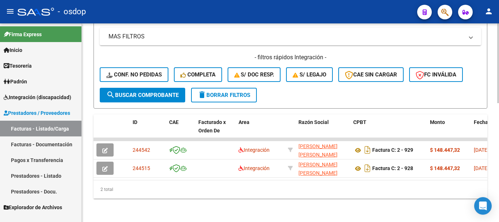
copy span "244542"
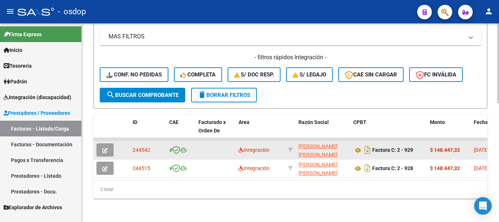
click at [106, 148] on icon "button" at bounding box center [104, 150] width 5 height 5
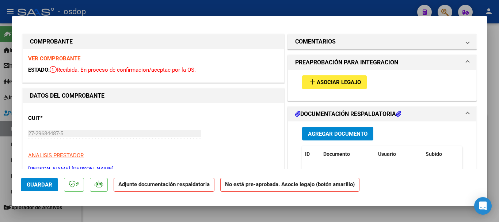
click at [347, 83] on span "Asociar Legajo" at bounding box center [339, 82] width 44 height 7
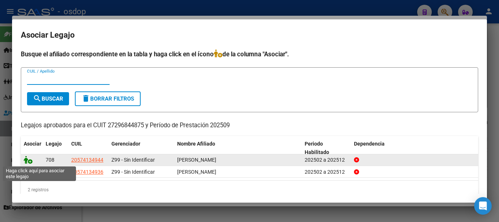
click at [29, 161] on icon at bounding box center [28, 160] width 9 height 8
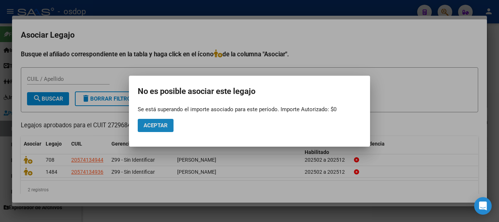
click at [168, 129] on button "Aceptar" at bounding box center [156, 125] width 36 height 13
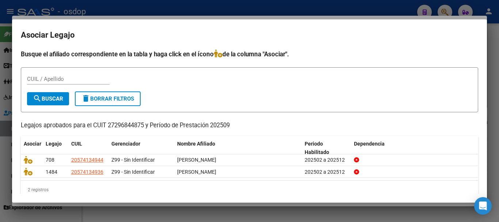
click at [495, 69] on div at bounding box center [249, 111] width 499 height 222
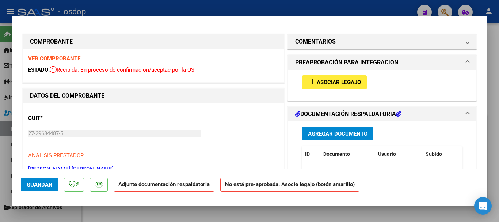
click at [494, 131] on div at bounding box center [249, 111] width 499 height 222
type input "$ 0,00"
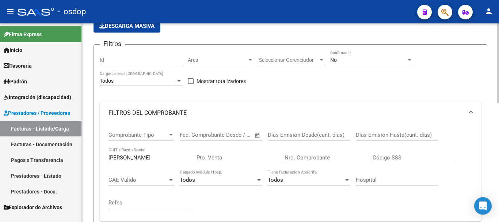
scroll to position [0, 0]
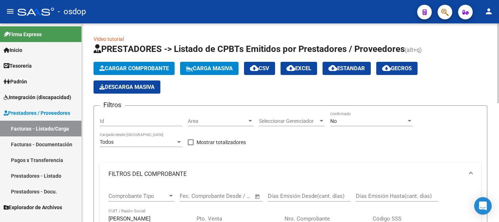
click at [125, 72] on button "Cargar Comprobante" at bounding box center [133, 68] width 81 height 13
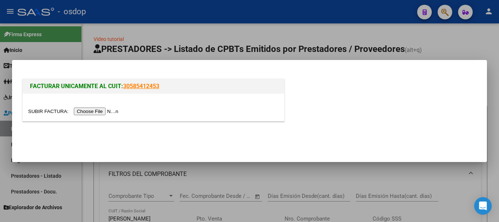
click at [99, 111] on input "file" at bounding box center [74, 111] width 92 height 8
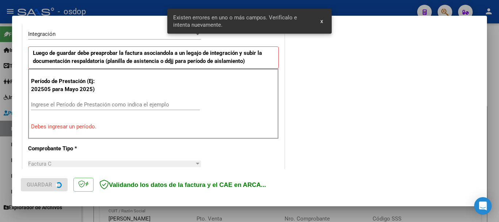
scroll to position [182, 0]
click at [59, 99] on div "Ingrese el Período de Prestación como indica el ejemplo" at bounding box center [115, 104] width 169 height 11
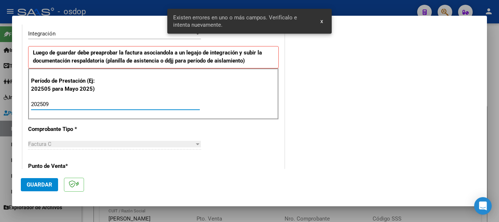
type input "202509"
click at [39, 191] on mat-dialog-actions "Guardar" at bounding box center [249, 183] width 457 height 29
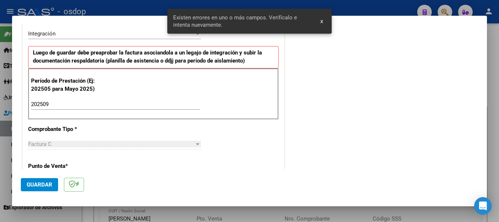
click at [38, 188] on button "Guardar" at bounding box center [39, 184] width 37 height 13
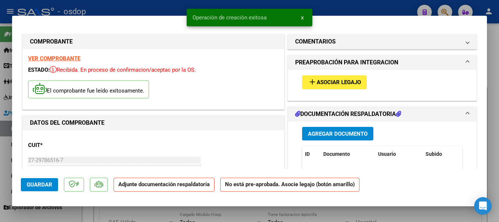
click at [345, 75] on div "add Asociar Legajo" at bounding box center [382, 82] width 171 height 24
click at [340, 81] on span "Asociar Legajo" at bounding box center [339, 82] width 44 height 7
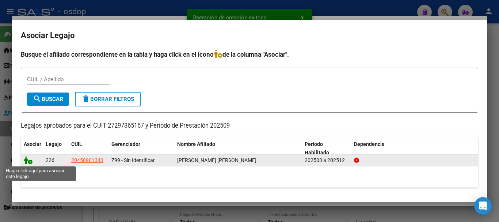
click at [26, 163] on icon at bounding box center [28, 160] width 9 height 8
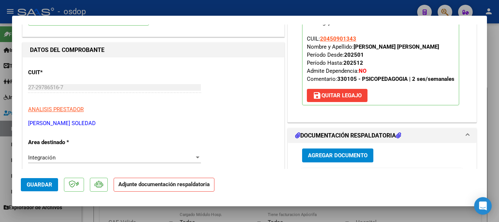
scroll to position [73, 0]
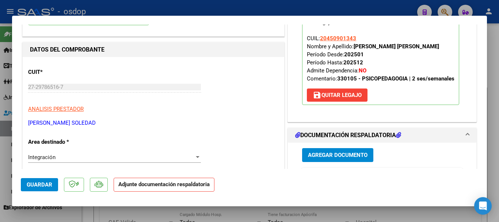
click at [347, 153] on span "Agregar Documento" at bounding box center [338, 155] width 60 height 7
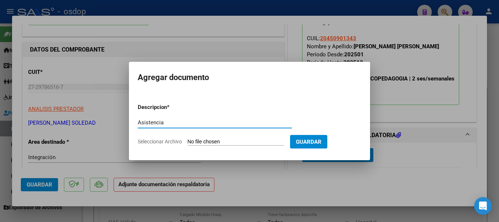
type input "Asistencia"
click at [221, 143] on input "Seleccionar Archivo" at bounding box center [235, 141] width 97 height 7
type input "C:\fakepath\[PERSON_NAME] ASIST.pdf"
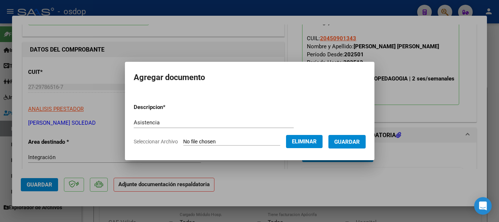
click at [345, 139] on span "Guardar" at bounding box center [347, 141] width 26 height 7
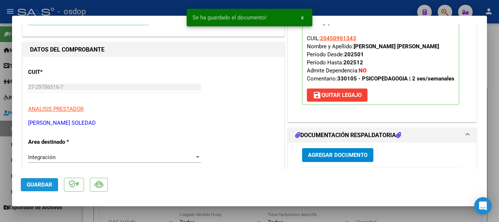
click at [35, 187] on span "Guardar" at bounding box center [40, 184] width 26 height 7
click at [493, 194] on div at bounding box center [249, 111] width 499 height 222
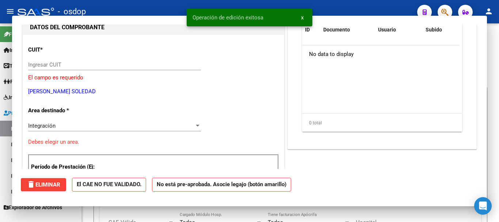
scroll to position [0, 0]
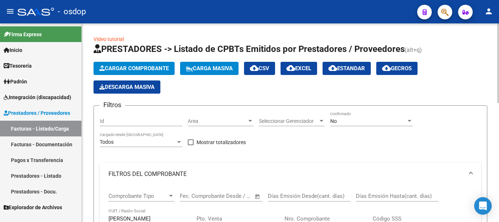
click at [117, 64] on button "Cargar Comprobante" at bounding box center [133, 68] width 81 height 13
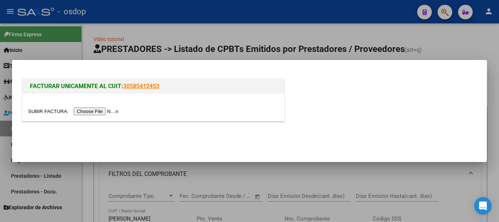
click at [108, 112] on input "file" at bounding box center [74, 111] width 92 height 8
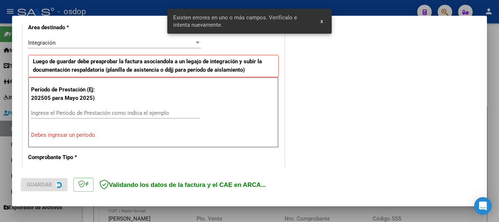
scroll to position [169, 0]
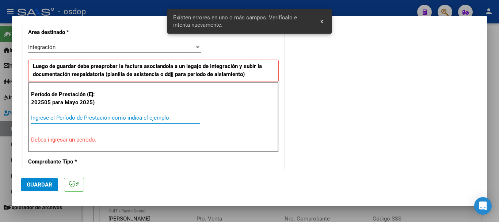
click at [62, 117] on input "Ingrese el Período de Prestación como indica el ejemplo" at bounding box center [115, 117] width 169 height 7
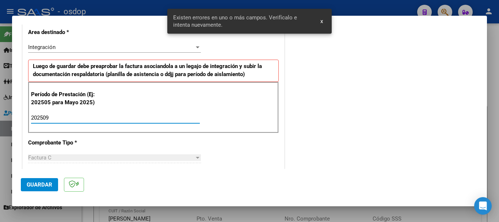
type input "202509"
click at [35, 179] on button "Guardar" at bounding box center [39, 184] width 37 height 13
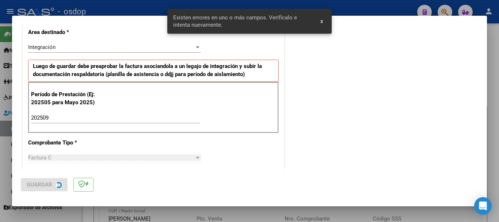
scroll to position [0, 0]
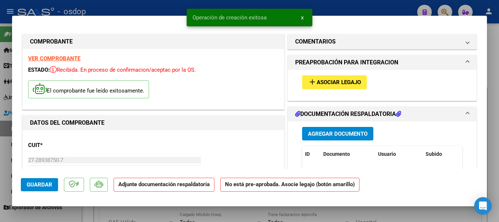
click at [339, 85] on span "Asociar Legajo" at bounding box center [339, 82] width 44 height 7
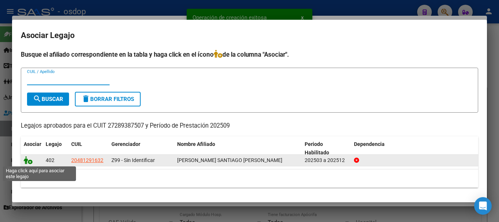
click at [26, 163] on icon at bounding box center [28, 160] width 9 height 8
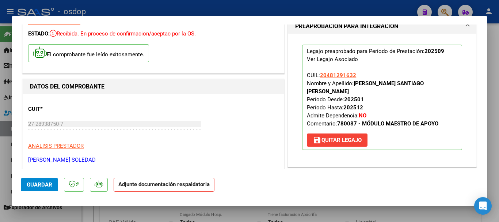
scroll to position [110, 0]
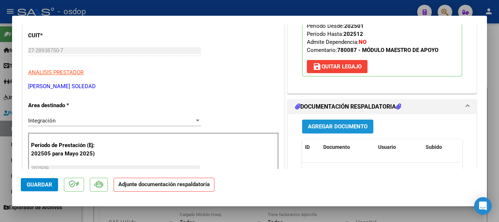
click at [330, 123] on span "Agregar Documento" at bounding box center [338, 126] width 60 height 7
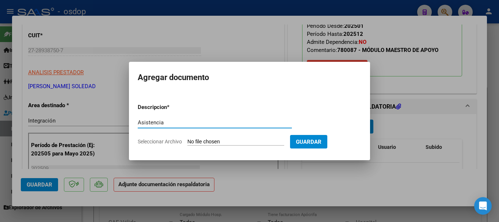
type input "Asistencia"
click at [235, 144] on input "Seleccionar Archivo" at bounding box center [235, 141] width 97 height 7
type input "C:\fakepath\[PERSON_NAME] asist.pdf"
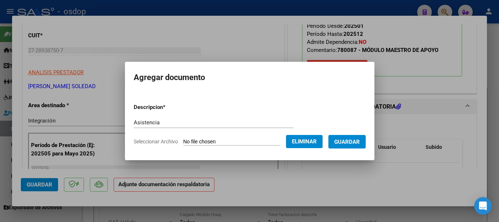
click at [366, 144] on button "Guardar" at bounding box center [346, 142] width 37 height 14
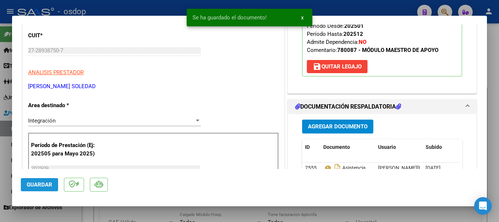
click at [34, 181] on span "Guardar" at bounding box center [40, 184] width 26 height 7
click at [498, 191] on div at bounding box center [249, 111] width 499 height 222
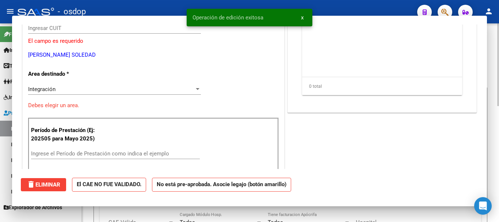
scroll to position [0, 0]
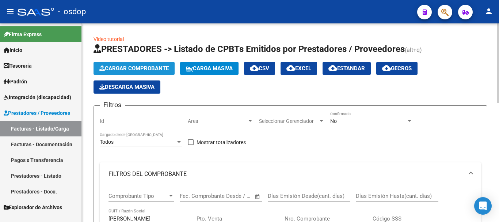
click at [129, 67] on span "Cargar Comprobante" at bounding box center [133, 68] width 69 height 7
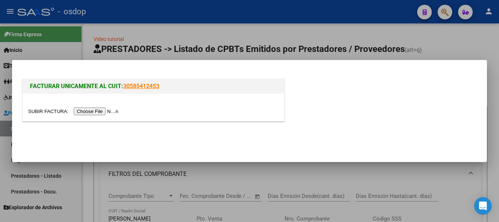
click at [105, 115] on input "file" at bounding box center [74, 111] width 92 height 8
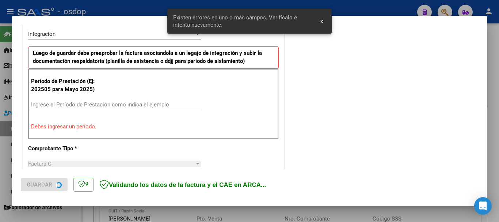
scroll to position [182, 0]
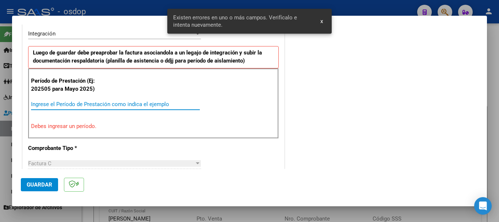
click at [52, 106] on input "Ingrese el Período de Prestación como indica el ejemplo" at bounding box center [115, 104] width 169 height 7
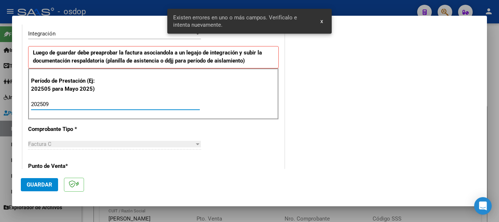
type input "202509"
click at [37, 184] on span "Guardar" at bounding box center [40, 184] width 26 height 7
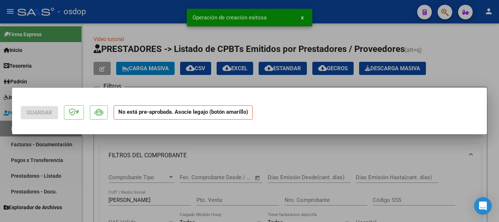
scroll to position [0, 0]
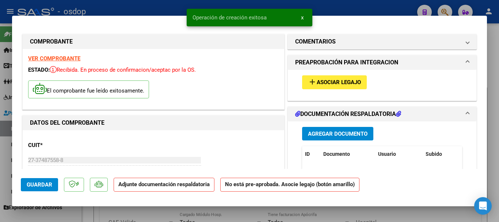
click at [313, 73] on div "add Asociar Legajo" at bounding box center [382, 82] width 171 height 24
click at [317, 80] on span "Asociar Legajo" at bounding box center [339, 82] width 44 height 7
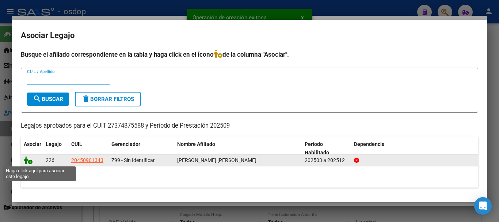
click at [31, 160] on icon at bounding box center [28, 160] width 9 height 8
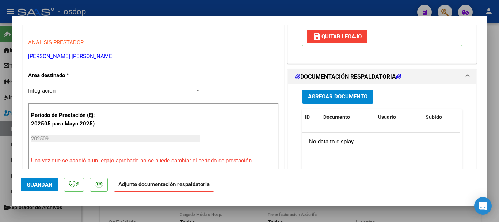
scroll to position [146, 0]
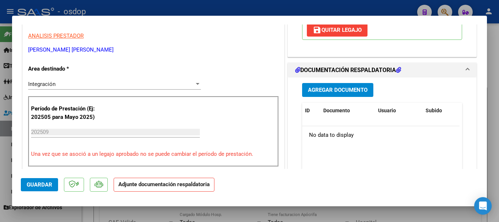
click at [324, 88] on span "Agregar Documento" at bounding box center [338, 90] width 60 height 7
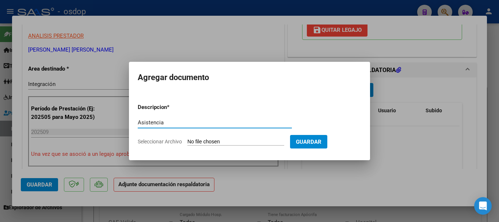
type input "Asistencia"
click at [196, 144] on input "Seleccionar Archivo" at bounding box center [235, 141] width 97 height 7
type input "C:\fakepath\[PERSON_NAME] asist.pdf"
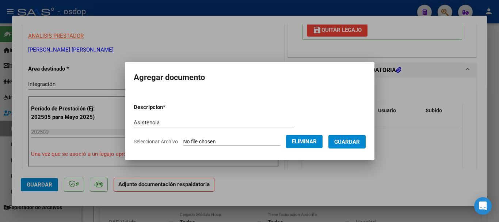
click at [346, 141] on span "Guardar" at bounding box center [347, 141] width 26 height 7
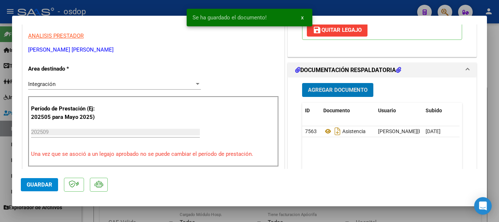
click at [45, 183] on span "Guardar" at bounding box center [40, 184] width 26 height 7
click at [460, 213] on div at bounding box center [249, 111] width 499 height 222
type input "$ 0,00"
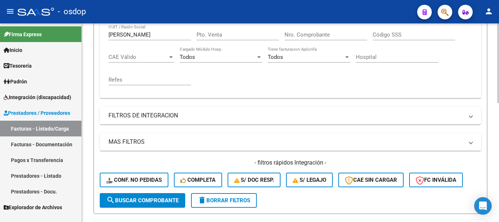
scroll to position [183, 0]
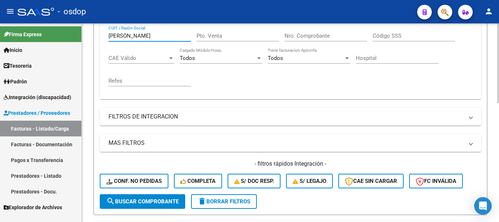
drag, startPoint x: 138, startPoint y: 34, endPoint x: 89, endPoint y: 33, distance: 48.6
click at [89, 33] on div "Video tutorial PRESTADORES -> Listado de CPBTs Emitidos por Prestadores / Prove…" at bounding box center [290, 84] width 417 height 487
click at [487, 108] on form "Filtros Id Area Area Seleccionar Gerenciador Seleccionar Gerenciador No Confirm…" at bounding box center [290, 69] width 394 height 292
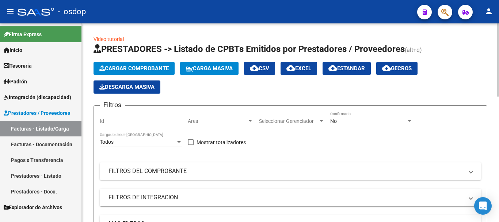
click at [115, 73] on button "Cargar Comprobante" at bounding box center [133, 68] width 81 height 13
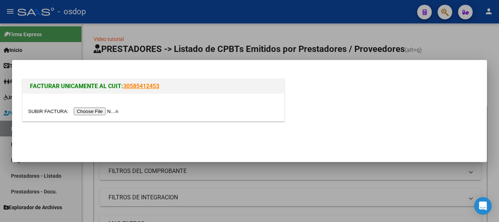
click at [94, 111] on input "file" at bounding box center [74, 111] width 92 height 8
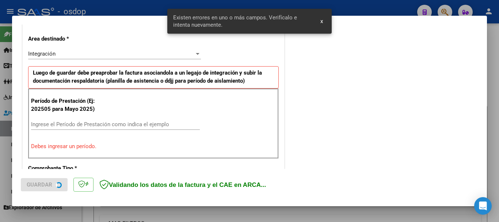
scroll to position [169, 0]
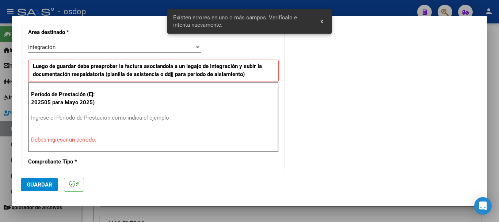
click at [74, 116] on input "Ingrese el Período de Prestación como indica el ejemplo" at bounding box center [115, 117] width 169 height 7
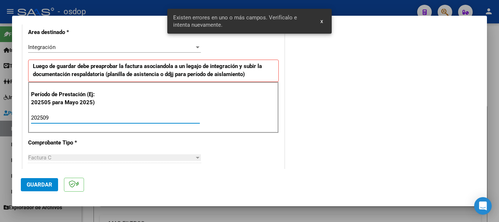
type input "202509"
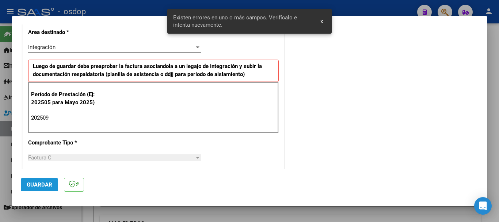
click at [38, 189] on button "Guardar" at bounding box center [39, 184] width 37 height 13
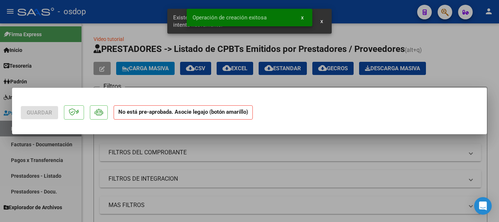
scroll to position [0, 0]
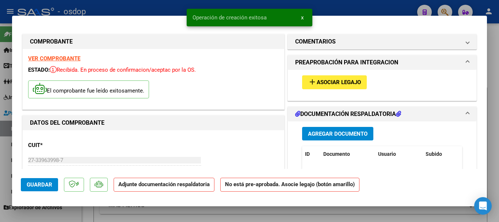
click at [311, 87] on button "add Asociar Legajo" at bounding box center [334, 82] width 65 height 14
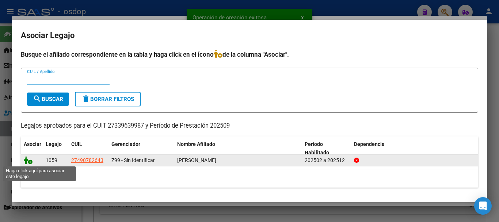
click at [26, 163] on icon at bounding box center [28, 160] width 9 height 8
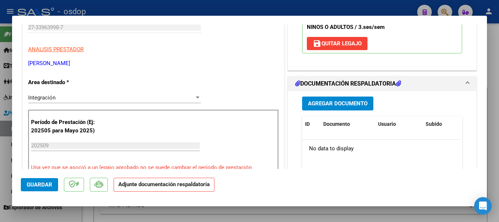
scroll to position [183, 0]
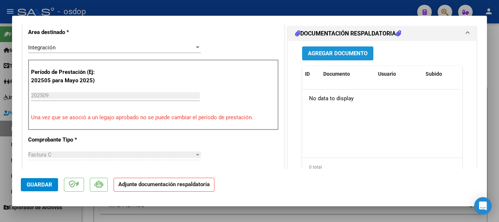
click at [346, 55] on span "Agregar Documento" at bounding box center [338, 53] width 60 height 7
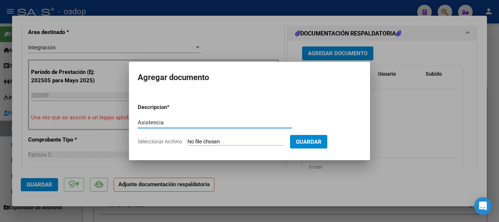
type input "Asistencia"
click at [190, 143] on input "Seleccionar Archivo" at bounding box center [235, 141] width 97 height 7
type input "C:\fakepath\geremia asist.pdf"
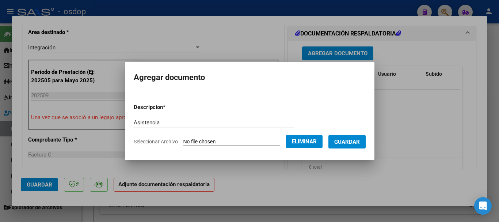
click at [352, 142] on span "Guardar" at bounding box center [347, 141] width 26 height 7
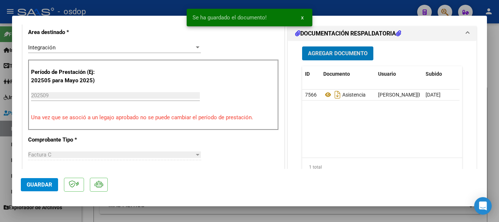
click at [38, 184] on span "Guardar" at bounding box center [40, 184] width 26 height 7
click at [414, 211] on div at bounding box center [249, 111] width 499 height 222
type input "$ 0,00"
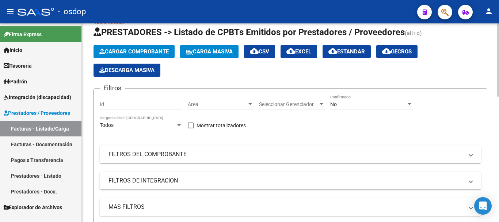
scroll to position [0, 0]
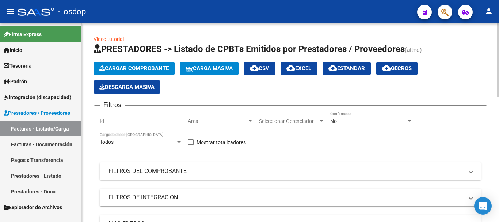
click at [120, 62] on button "Cargar Comprobante" at bounding box center [133, 68] width 81 height 13
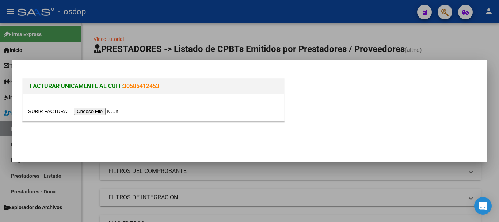
click at [93, 110] on input "file" at bounding box center [74, 111] width 92 height 8
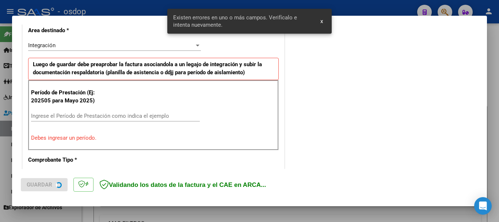
scroll to position [182, 0]
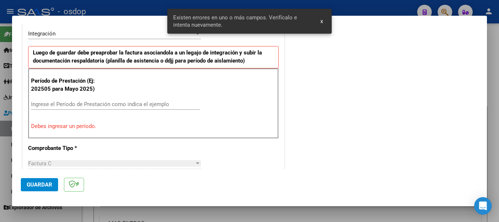
click at [46, 99] on div "Ingrese el Período de Prestación como indica el ejemplo" at bounding box center [115, 104] width 169 height 11
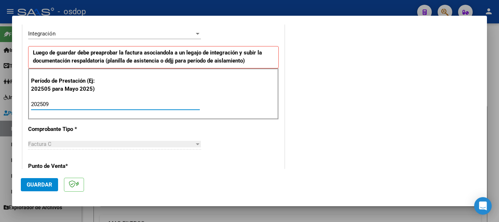
type input "202509"
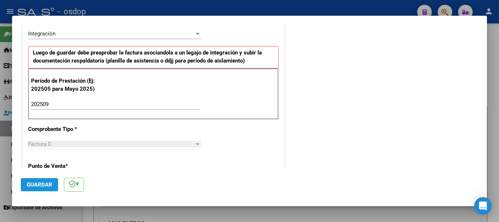
click at [49, 179] on button "Guardar" at bounding box center [39, 184] width 37 height 13
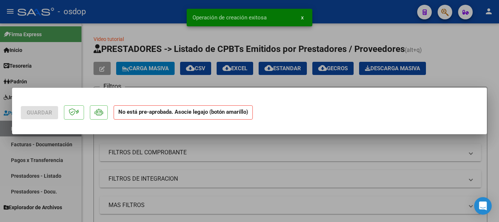
scroll to position [0, 0]
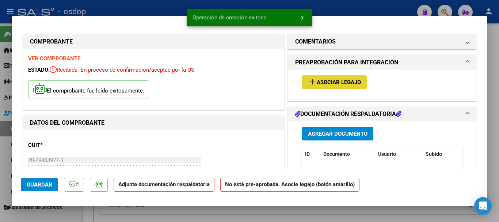
click at [308, 79] on mat-icon "add" at bounding box center [312, 81] width 9 height 9
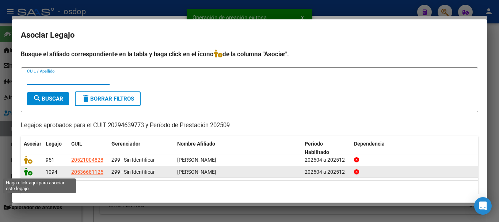
click at [26, 175] on icon at bounding box center [28, 171] width 9 height 8
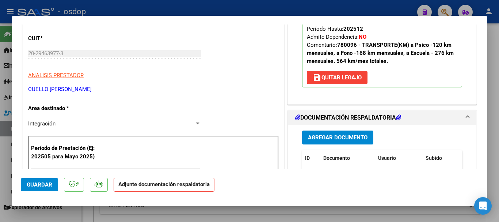
scroll to position [110, 0]
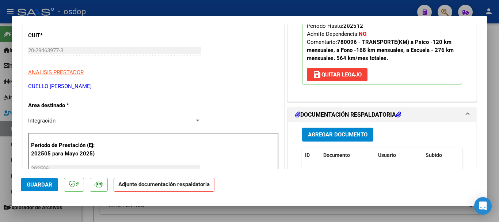
click at [347, 137] on span "Agregar Documento" at bounding box center [338, 134] width 60 height 7
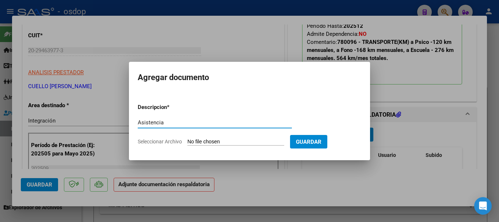
type input "Asistencia"
click at [222, 142] on input "Seleccionar Archivo" at bounding box center [235, 141] width 97 height 7
type input "C:\fakepath\cuello asist 1.pdf"
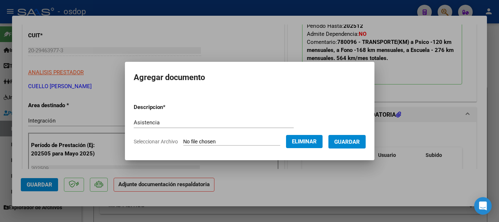
click at [346, 146] on button "Guardar" at bounding box center [346, 142] width 37 height 14
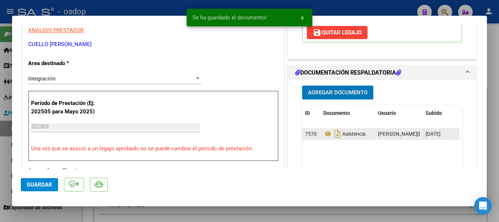
scroll to position [183, 0]
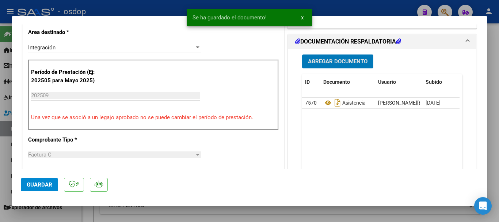
click at [319, 61] on span "Agregar Documento" at bounding box center [338, 61] width 60 height 7
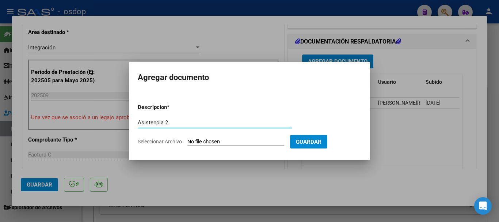
type input "Asistencia 2"
click at [230, 143] on input "Seleccionar Archivo" at bounding box center [235, 141] width 97 height 7
type input "C:\fakepath\cuello asist 2.pdf"
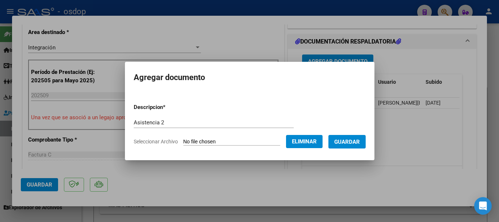
click at [349, 148] on button "Guardar" at bounding box center [346, 142] width 37 height 14
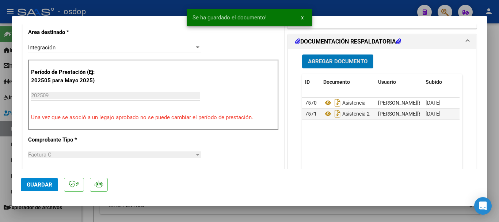
click at [332, 61] on span "Agregar Documento" at bounding box center [338, 61] width 60 height 7
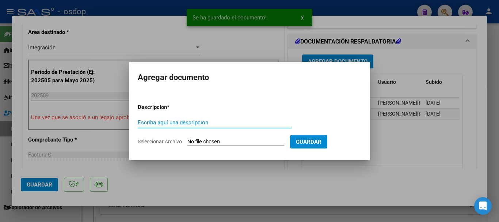
type input "a"
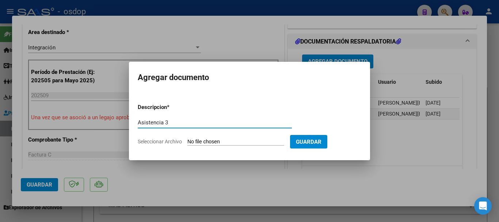
type input "Asistencia 3"
click at [211, 137] on form "Descripcion * Asistencia 3 Escriba aquí una descripcion Seleccionar Archivo Gua…" at bounding box center [249, 124] width 223 height 53
click at [211, 141] on input "Seleccionar Archivo" at bounding box center [235, 141] width 97 height 7
type input "C:\fakepath\cuello asist 3.pdf"
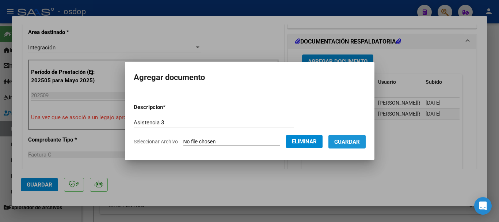
click at [355, 142] on span "Guardar" at bounding box center [347, 141] width 26 height 7
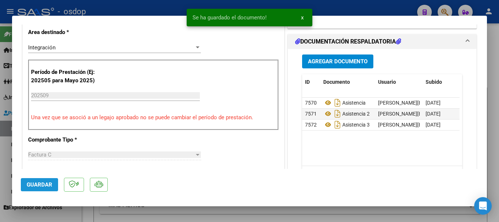
click at [48, 180] on button "Guardar" at bounding box center [39, 184] width 37 height 13
click at [490, 194] on div at bounding box center [249, 111] width 499 height 222
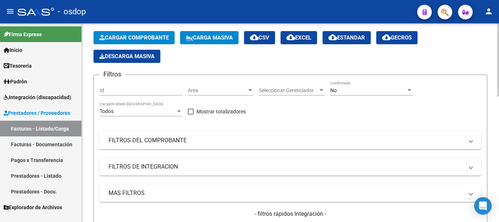
scroll to position [0, 0]
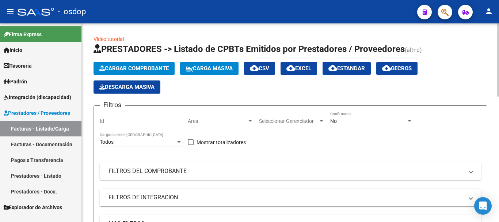
click at [106, 71] on span "Cargar Comprobante" at bounding box center [133, 68] width 69 height 7
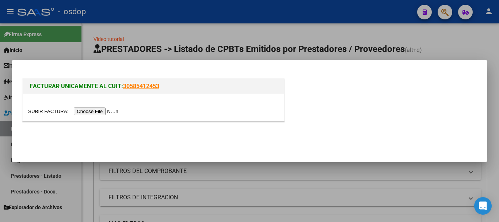
click at [95, 113] on input "file" at bounding box center [74, 111] width 92 height 8
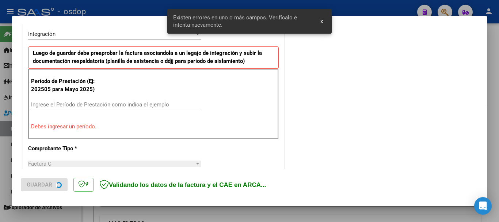
scroll to position [182, 0]
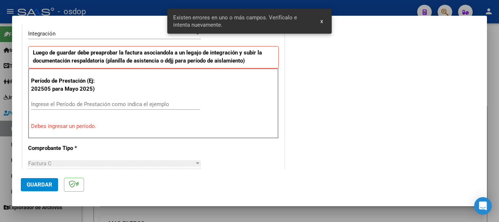
click at [91, 100] on div "Ingrese el Período de Prestación como indica el ejemplo" at bounding box center [115, 104] width 169 height 11
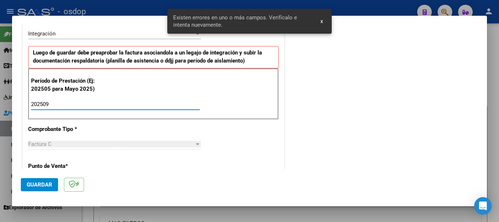
scroll to position [219, 0]
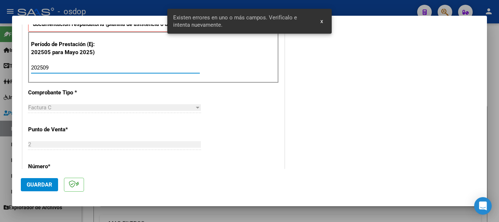
type input "202509"
click at [42, 185] on span "Guardar" at bounding box center [40, 184] width 26 height 7
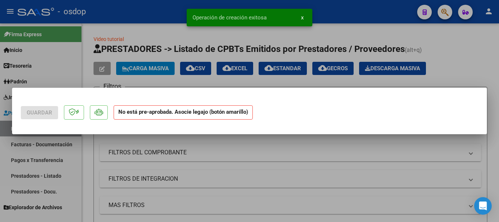
scroll to position [0, 0]
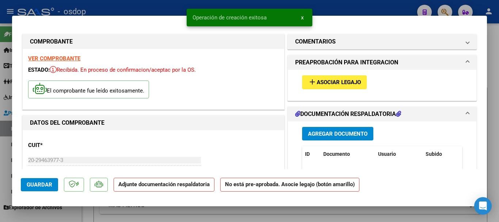
click at [329, 85] on span "Asociar Legajo" at bounding box center [339, 82] width 44 height 7
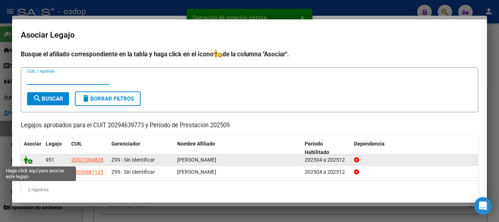
click at [28, 160] on icon at bounding box center [28, 160] width 9 height 8
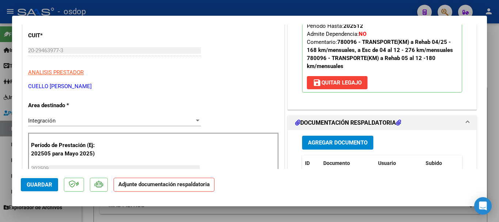
scroll to position [146, 0]
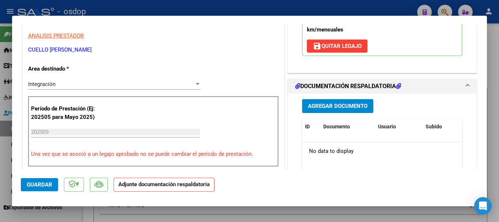
click at [348, 107] on span "Agregar Documento" at bounding box center [338, 106] width 60 height 7
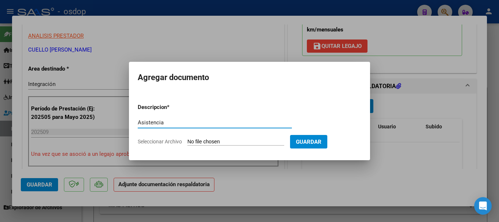
type input "Asistencia"
click at [217, 139] on input "Seleccionar Archivo" at bounding box center [235, 141] width 97 height 7
type input "C:\fakepath\CUELLO ASIST A ESCUELA.pdf"
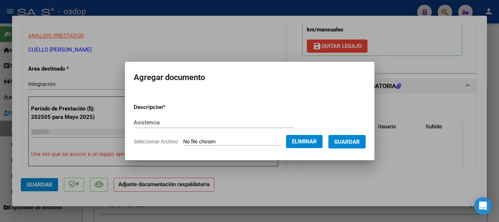
click at [313, 142] on span "Eliminar" at bounding box center [304, 141] width 25 height 7
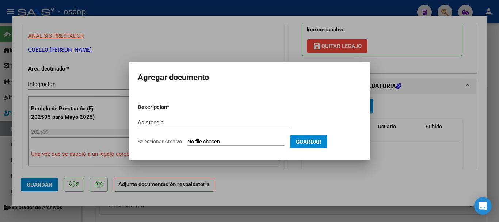
click at [370, 169] on div at bounding box center [249, 111] width 499 height 222
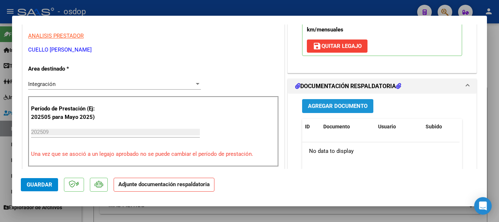
click at [328, 108] on span "Agregar Documento" at bounding box center [338, 106] width 60 height 7
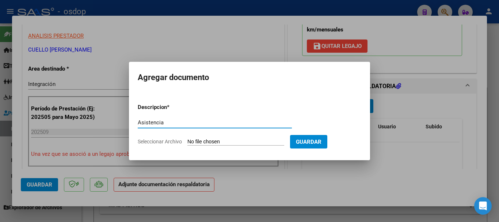
type input "Asistencia"
click at [222, 143] on input "Seleccionar Archivo" at bounding box center [235, 141] width 97 height 7
click at [207, 141] on input "Seleccionar Archivo" at bounding box center [235, 141] width 97 height 7
type input "C:\fakepath\CUELLO ASIST A ESCUELA.pdf"
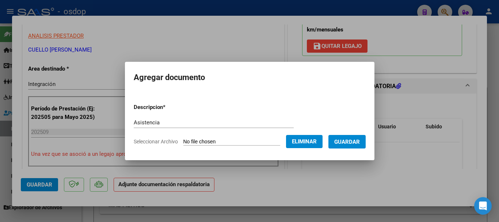
click at [360, 145] on span "Guardar" at bounding box center [347, 141] width 26 height 7
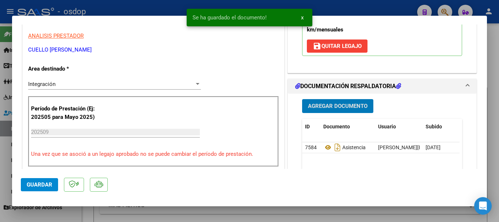
click at [41, 182] on span "Guardar" at bounding box center [40, 184] width 26 height 7
click at [491, 139] on div at bounding box center [249, 111] width 499 height 222
type input "$ 0,00"
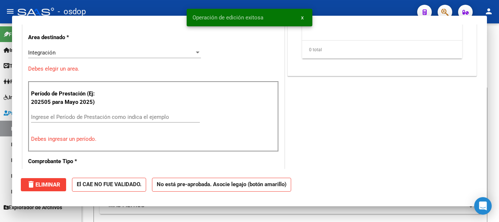
scroll to position [0, 0]
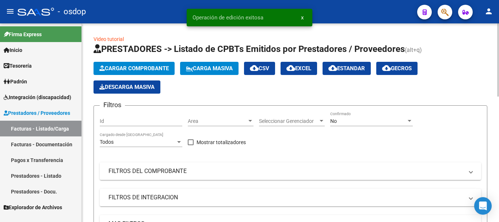
click at [157, 64] on button "Cargar Comprobante" at bounding box center [133, 68] width 81 height 13
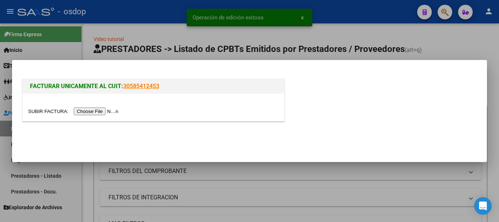
click at [112, 108] on input "file" at bounding box center [74, 111] width 92 height 8
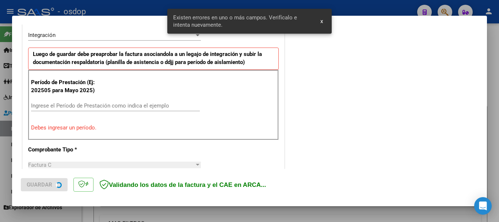
scroll to position [182, 0]
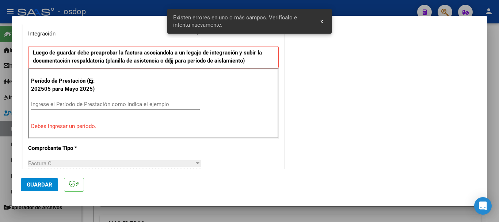
click at [49, 105] on input "Ingrese el Período de Prestación como indica el ejemplo" at bounding box center [115, 104] width 169 height 7
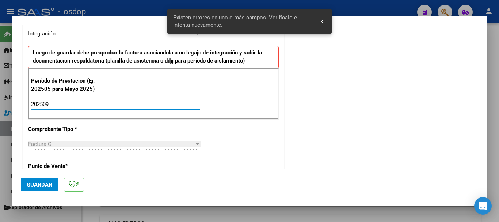
type input "202509"
click at [29, 190] on button "Guardar" at bounding box center [39, 184] width 37 height 13
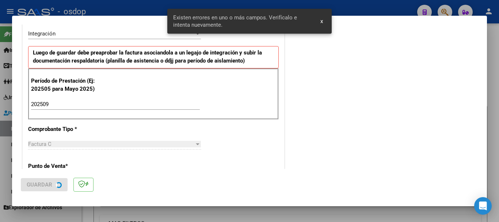
scroll to position [0, 0]
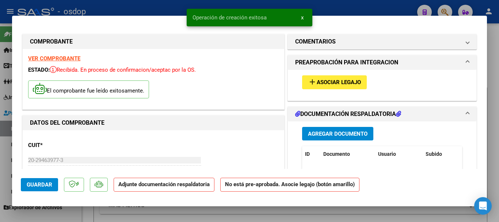
click at [329, 83] on span "Asociar Legajo" at bounding box center [339, 82] width 44 height 7
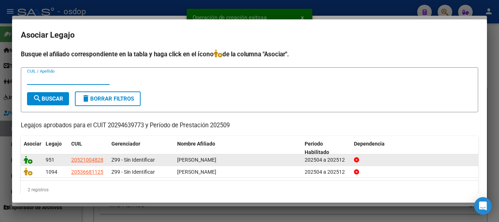
click at [26, 163] on icon at bounding box center [28, 160] width 9 height 8
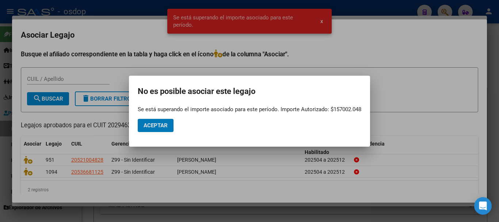
click at [163, 128] on span "Aceptar" at bounding box center [156, 125] width 24 height 7
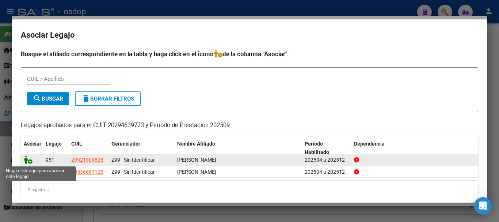
click at [30, 162] on icon at bounding box center [28, 160] width 9 height 8
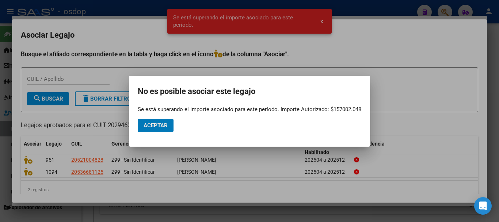
click at [400, 56] on div at bounding box center [249, 111] width 499 height 222
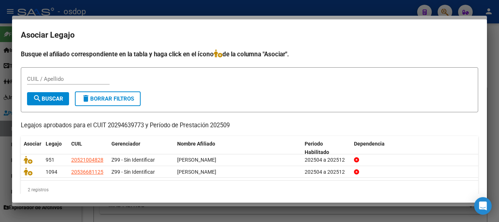
click at [495, 172] on div at bounding box center [249, 111] width 499 height 222
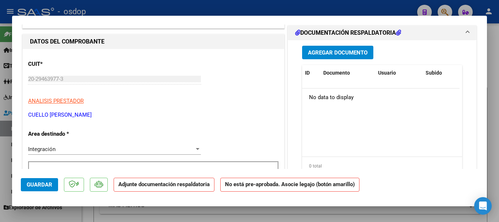
scroll to position [110, 0]
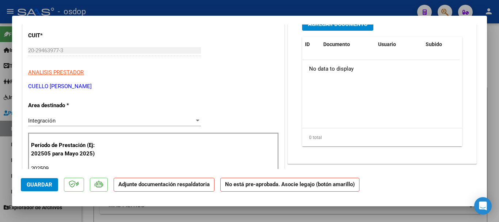
click at [493, 176] on div at bounding box center [249, 111] width 499 height 222
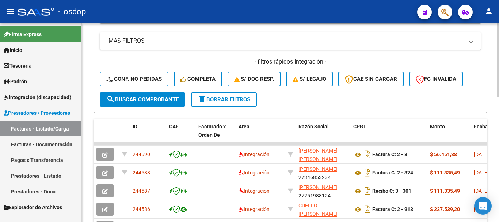
scroll to position [0, 0]
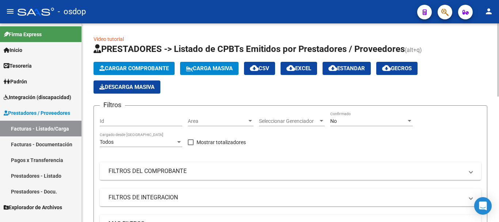
click at [142, 67] on span "Cargar Comprobante" at bounding box center [133, 68] width 69 height 7
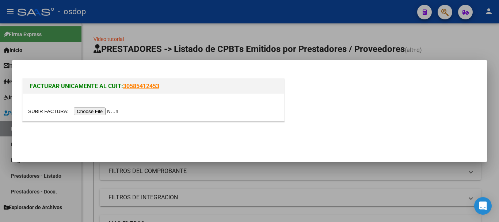
click at [87, 111] on input "file" at bounding box center [74, 111] width 92 height 8
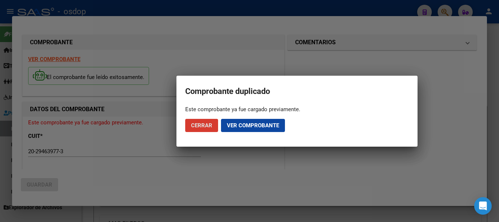
click at [209, 125] on span "Cerrar" at bounding box center [201, 125] width 21 height 7
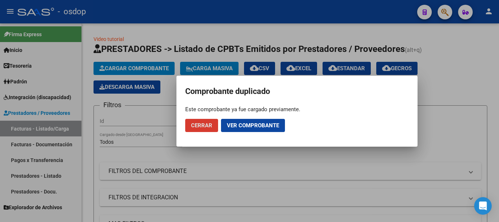
click at [477, 93] on div at bounding box center [249, 111] width 499 height 222
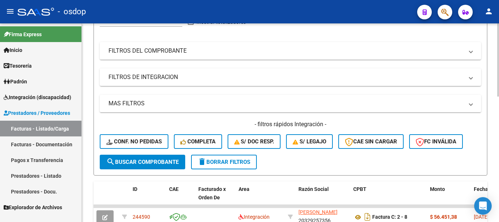
scroll to position [73, 0]
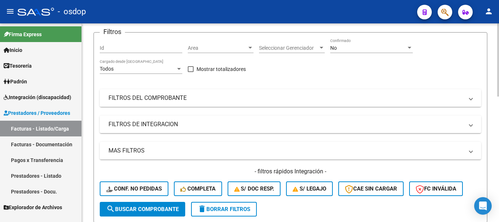
click at [138, 99] on mat-panel-title "FILTROS DEL COMPROBANTE" at bounding box center [285, 98] width 355 height 8
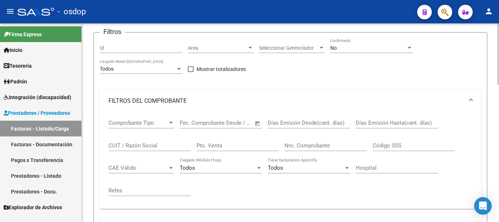
click at [137, 141] on div "CUIT / Razón Social" at bounding box center [149, 143] width 83 height 16
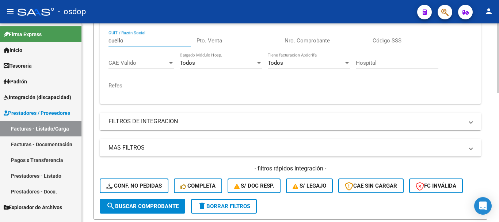
scroll to position [292, 0]
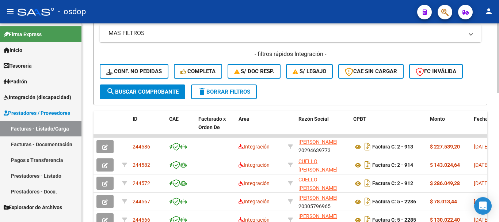
type input "cuello"
click at [146, 90] on span "search Buscar Comprobante" at bounding box center [142, 91] width 72 height 7
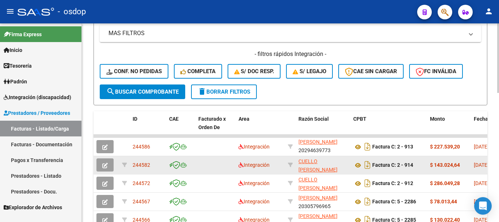
drag, startPoint x: 150, startPoint y: 163, endPoint x: 133, endPoint y: 163, distance: 17.2
click at [133, 163] on div "244582" at bounding box center [148, 165] width 31 height 8
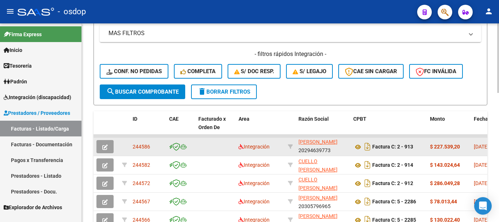
click at [154, 147] on div "244586" at bounding box center [148, 146] width 31 height 8
drag, startPoint x: 154, startPoint y: 147, endPoint x: 130, endPoint y: 147, distance: 23.7
click at [130, 147] on datatable-body-cell "244586" at bounding box center [148, 147] width 37 height 18
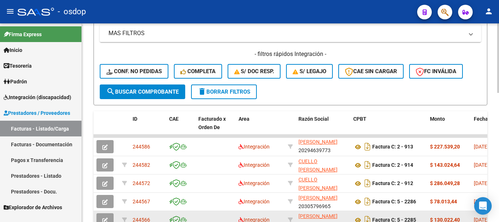
copy span "244586"
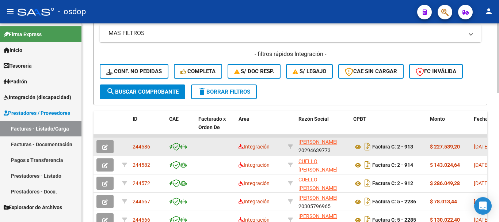
click at [111, 145] on button "button" at bounding box center [104, 146] width 17 height 13
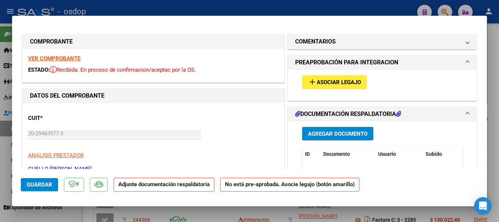
click at [334, 80] on span "Asociar Legajo" at bounding box center [339, 82] width 44 height 7
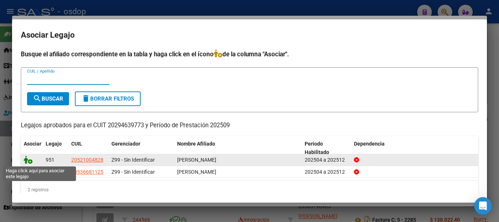
click at [26, 158] on icon at bounding box center [28, 160] width 9 height 8
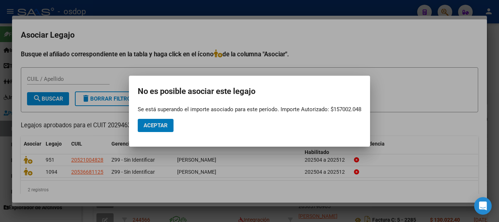
click at [159, 122] on span "Aceptar" at bounding box center [156, 125] width 24 height 7
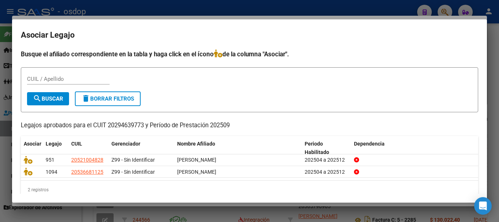
click at [490, 144] on div at bounding box center [249, 111] width 499 height 222
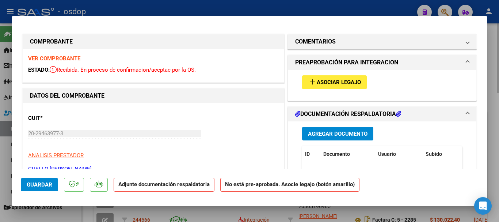
click at [492, 133] on div at bounding box center [249, 111] width 499 height 222
type input "$ 0,00"
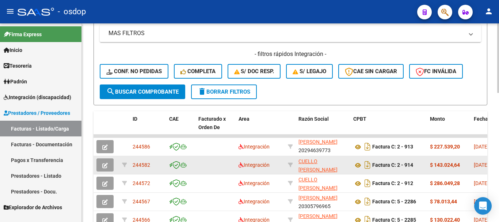
click at [103, 162] on span "button" at bounding box center [104, 164] width 5 height 7
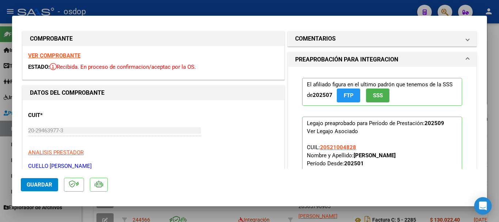
scroll to position [0, 0]
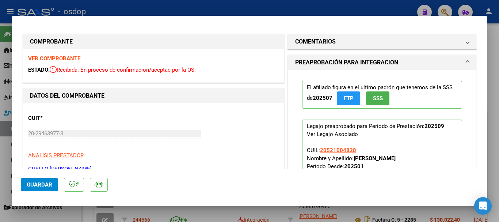
click at [487, 168] on div at bounding box center [249, 111] width 499 height 222
type input "$ 0,00"
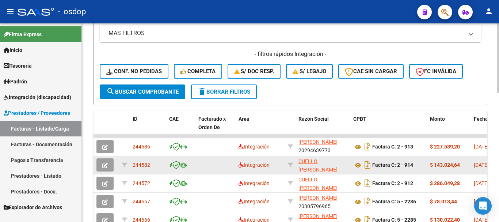
scroll to position [292, 0]
drag, startPoint x: 154, startPoint y: 165, endPoint x: 132, endPoint y: 162, distance: 21.8
click at [132, 162] on datatable-body-cell "244582" at bounding box center [148, 165] width 37 height 18
copy span "244582"
